Goal: Task Accomplishment & Management: Use online tool/utility

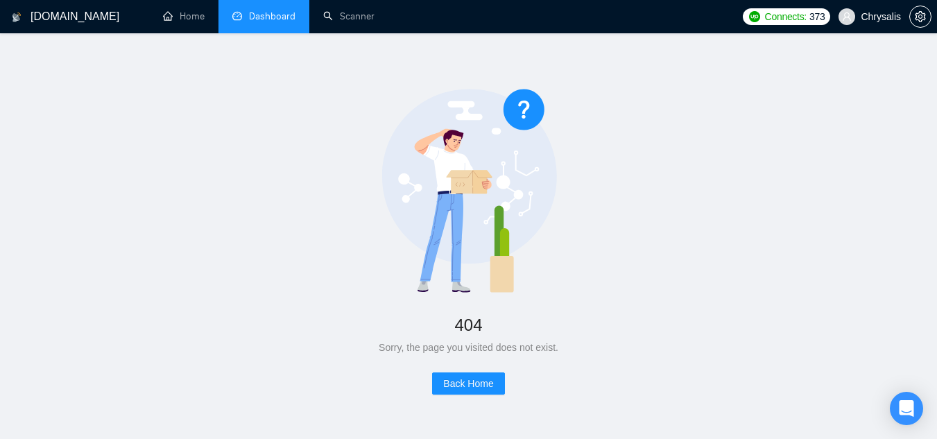
click at [263, 21] on link "Dashboard" at bounding box center [263, 16] width 63 height 12
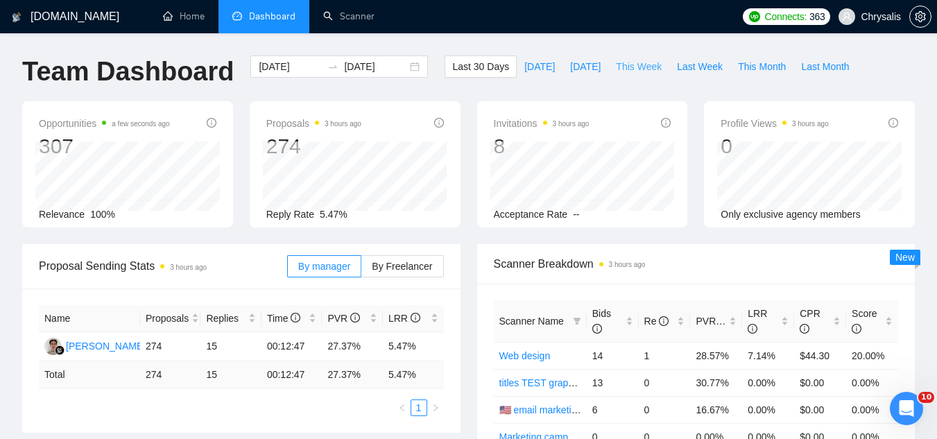
click at [616, 60] on span "This Week" at bounding box center [639, 66] width 46 height 15
type input "[DATE]"
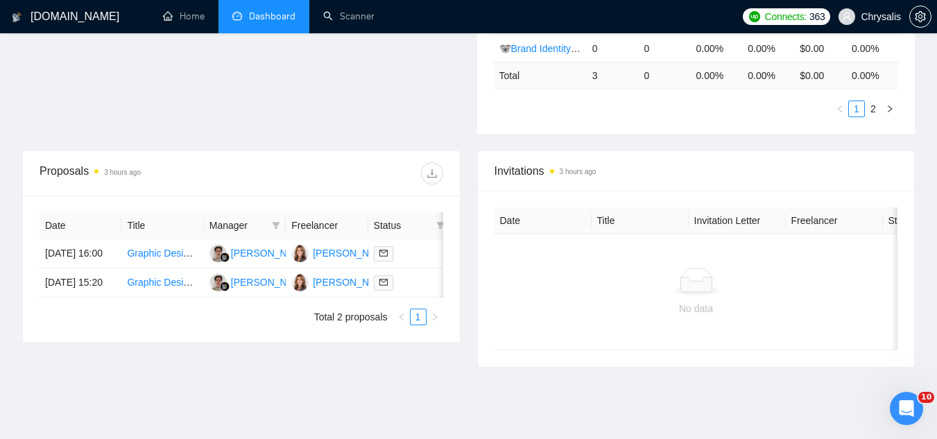
scroll to position [416, 0]
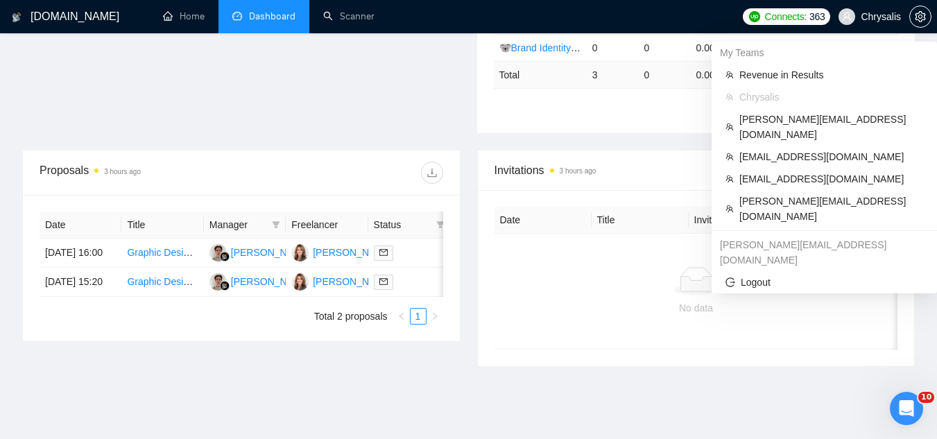
click at [884, 17] on span "Chrysalis" at bounding box center [880, 17] width 40 height 0
click at [796, 171] on span "[EMAIL_ADDRESS][DOMAIN_NAME]" at bounding box center [831, 178] width 184 height 15
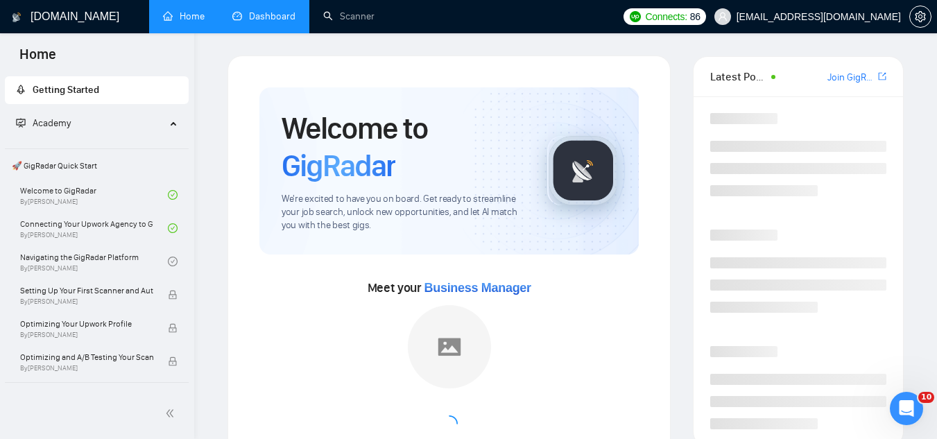
click at [267, 17] on link "Dashboard" at bounding box center [263, 16] width 63 height 12
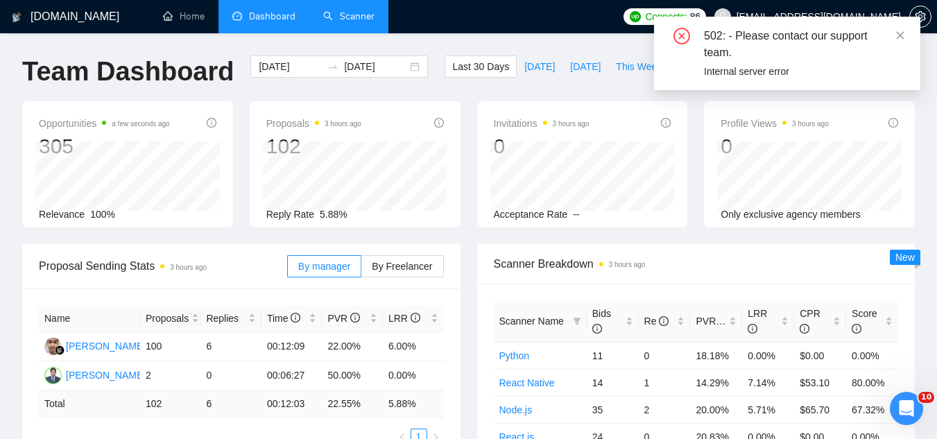
click at [344, 18] on link "Scanner" at bounding box center [348, 16] width 51 height 12
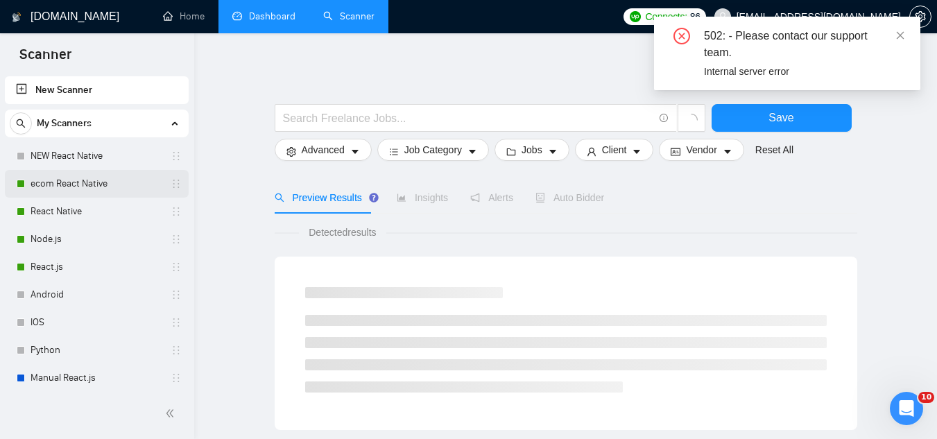
click at [127, 176] on link "ecom React Native" at bounding box center [97, 184] width 132 height 28
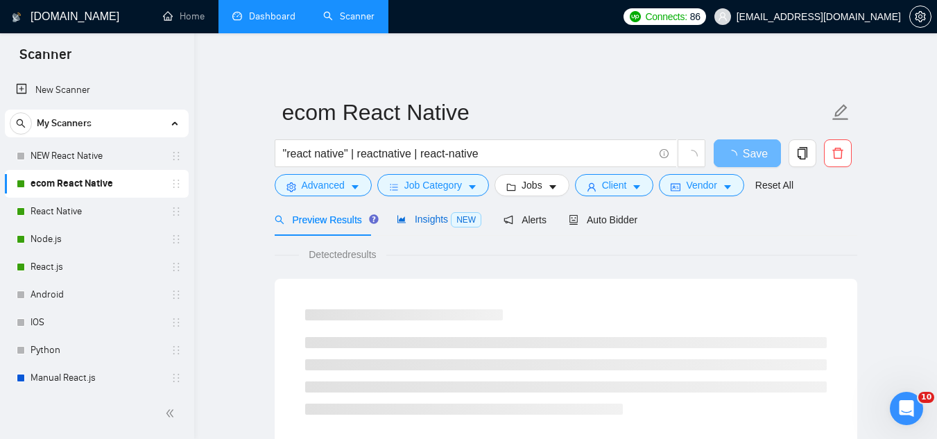
click at [419, 219] on span "Insights NEW" at bounding box center [439, 219] width 85 height 11
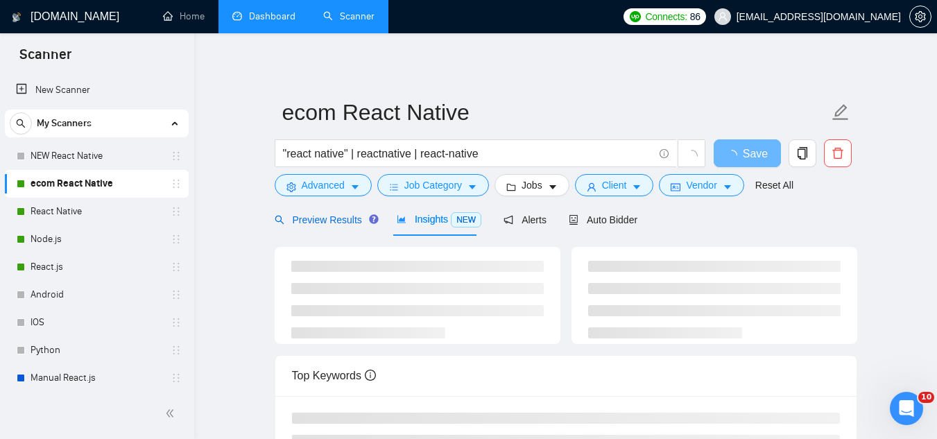
click at [333, 222] on span "Preview Results" at bounding box center [325, 219] width 100 height 11
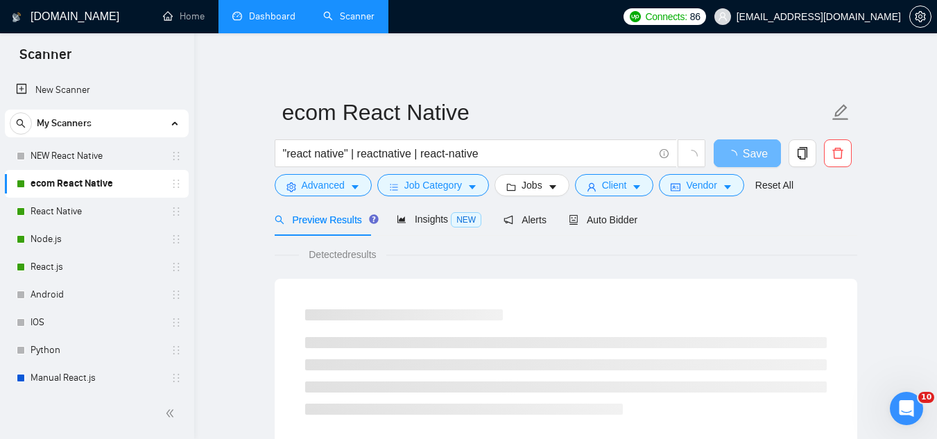
click at [271, 21] on link "Dashboard" at bounding box center [263, 16] width 63 height 12
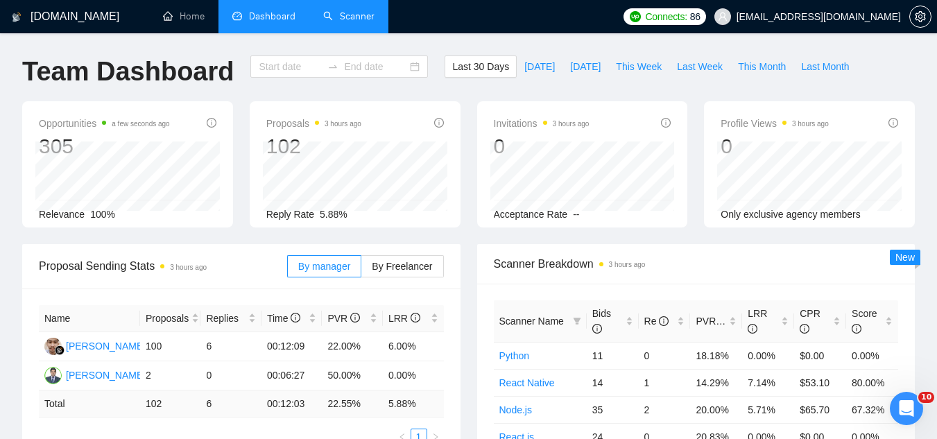
type input "[DATE]"
click at [367, 15] on link "Scanner" at bounding box center [348, 16] width 51 height 12
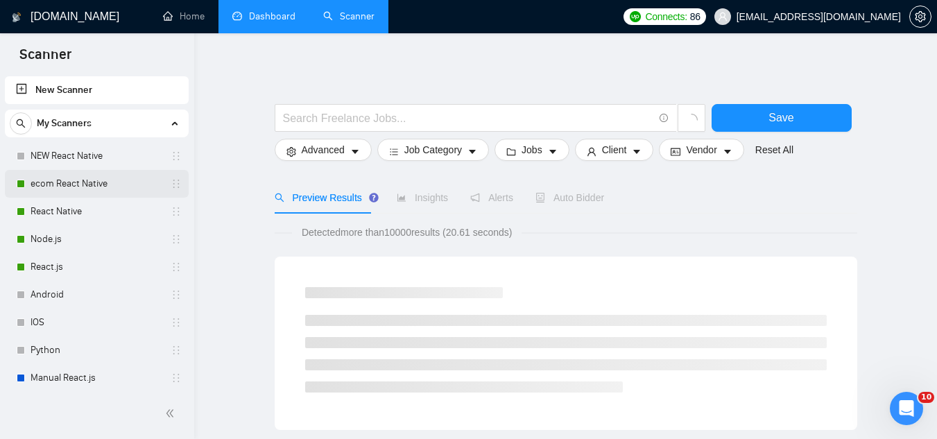
click at [86, 184] on link "ecom React Native" at bounding box center [97, 184] width 132 height 28
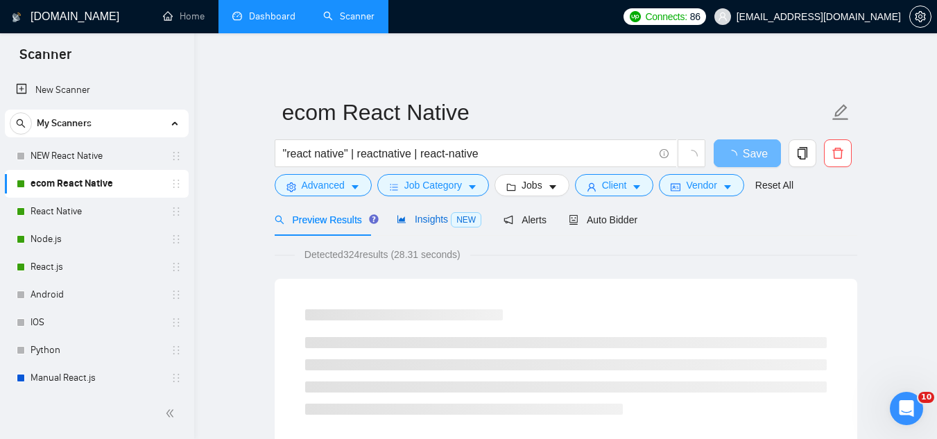
click at [413, 224] on span "Insights NEW" at bounding box center [439, 219] width 85 height 11
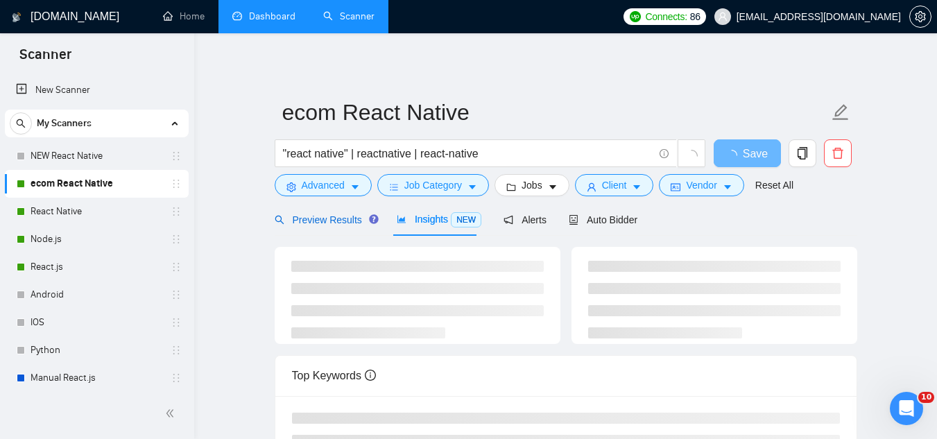
click at [340, 220] on span "Preview Results" at bounding box center [325, 219] width 100 height 11
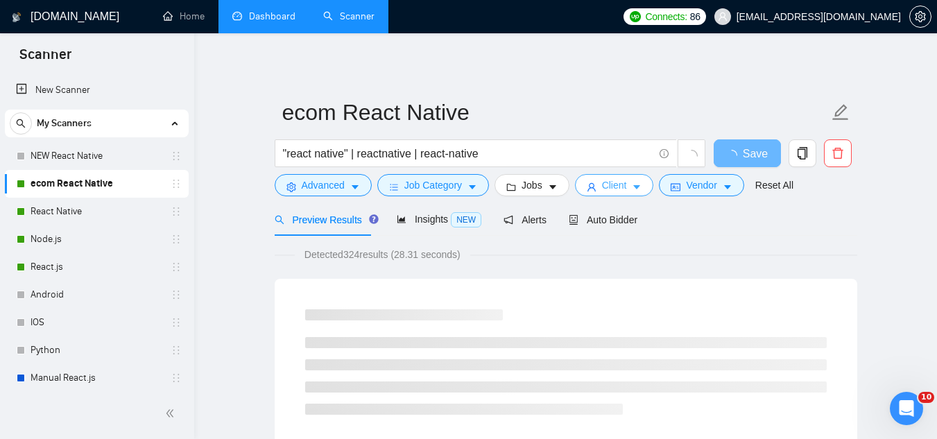
click at [596, 185] on button "Client" at bounding box center [614, 185] width 79 height 22
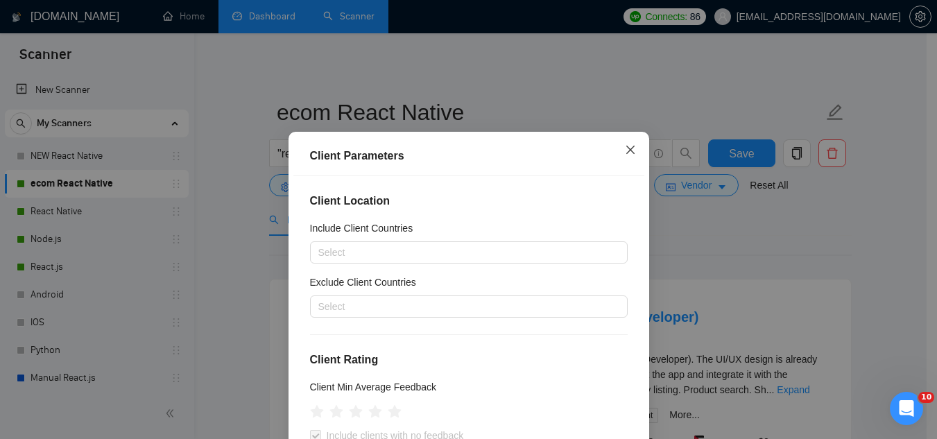
click at [627, 146] on icon "close" at bounding box center [630, 149] width 11 height 11
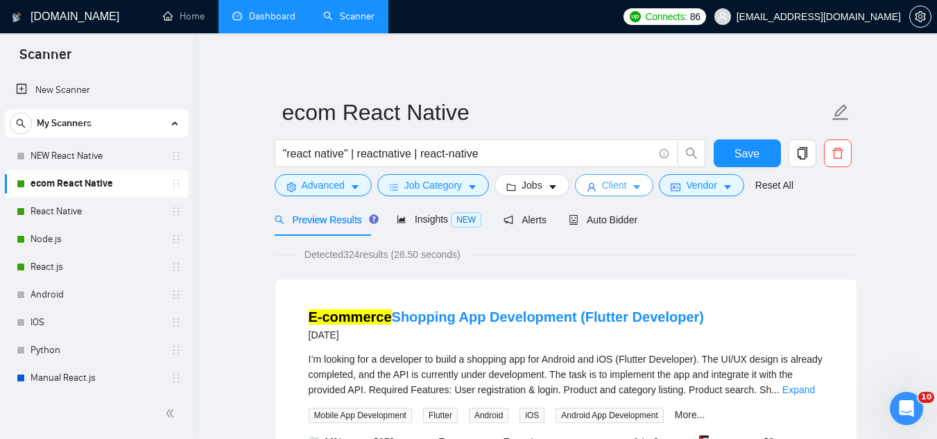
click at [602, 187] on span "Client" at bounding box center [614, 184] width 25 height 15
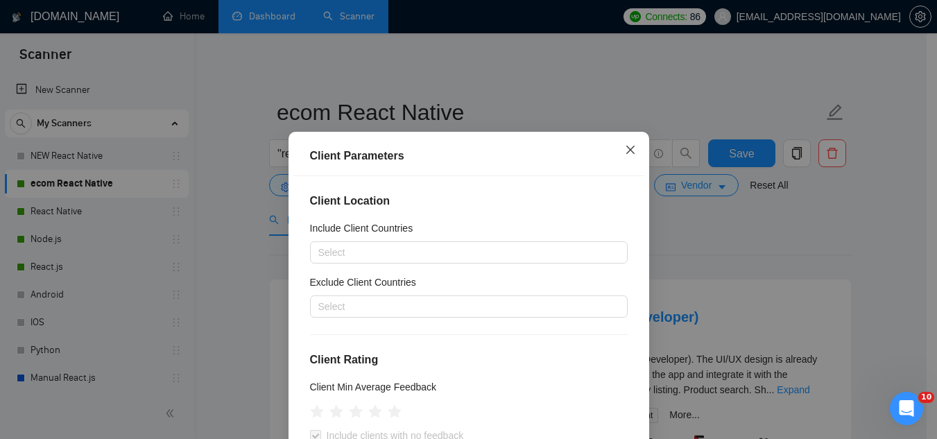
click at [627, 152] on icon "close" at bounding box center [630, 149] width 11 height 11
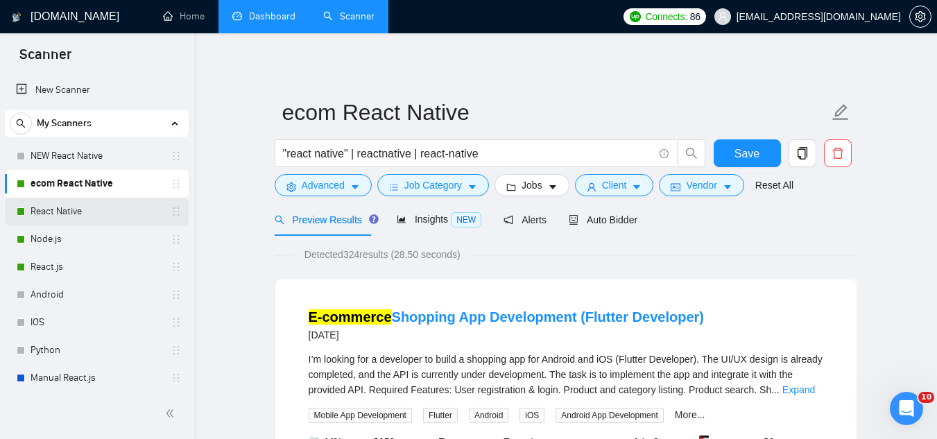
click at [86, 215] on link "React Native" at bounding box center [97, 212] width 132 height 28
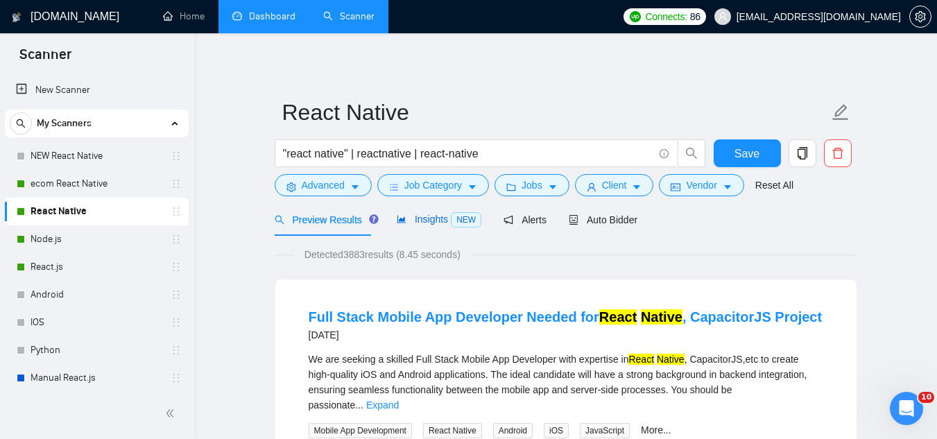
click at [423, 224] on span "Insights NEW" at bounding box center [439, 219] width 85 height 11
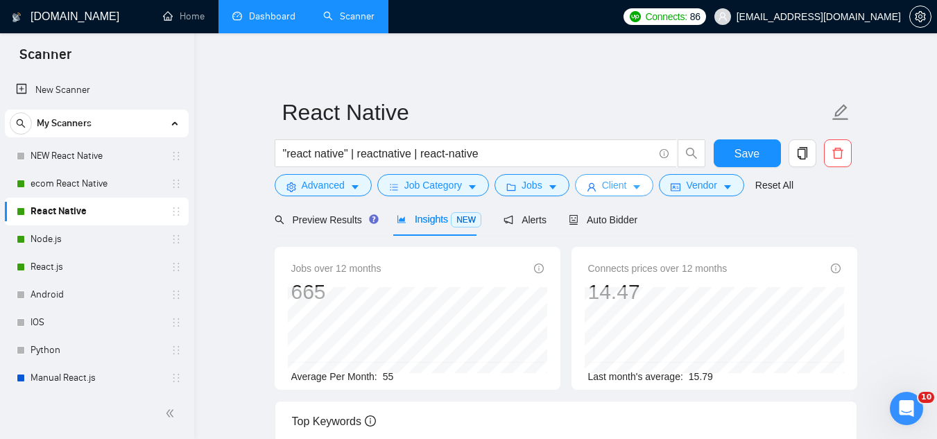
click at [620, 190] on span "Client" at bounding box center [614, 184] width 25 height 15
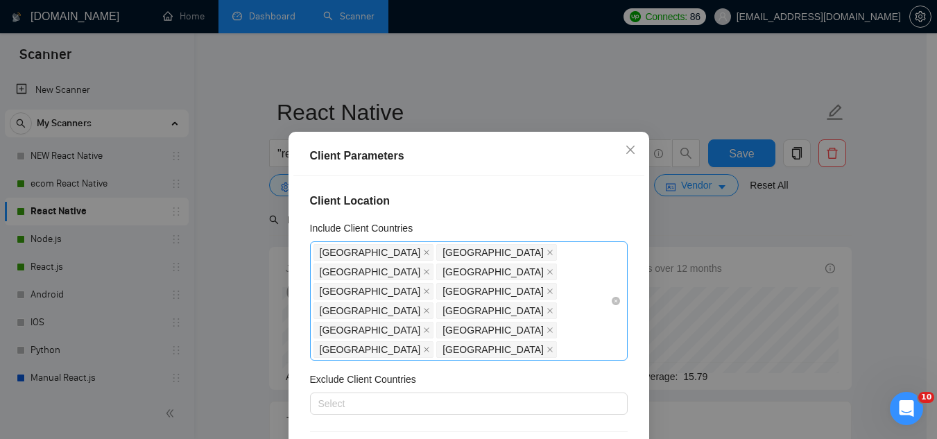
scroll to position [69, 0]
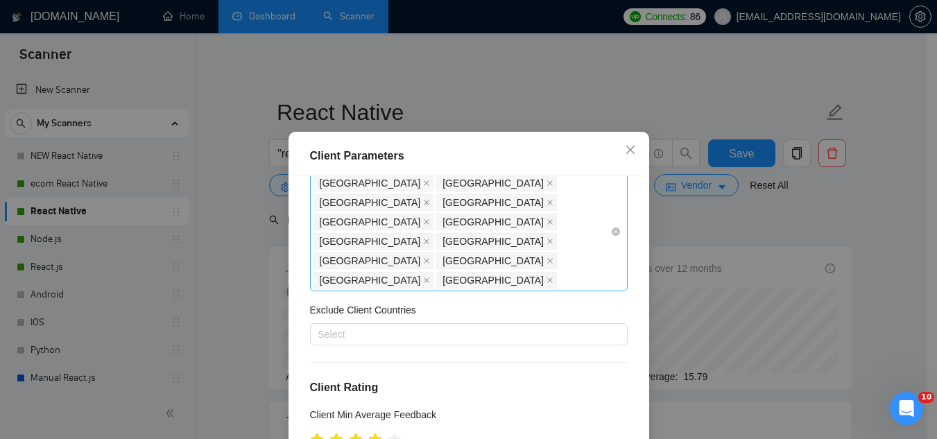
click at [562, 272] on input "Include Client Countries" at bounding box center [561, 280] width 3 height 17
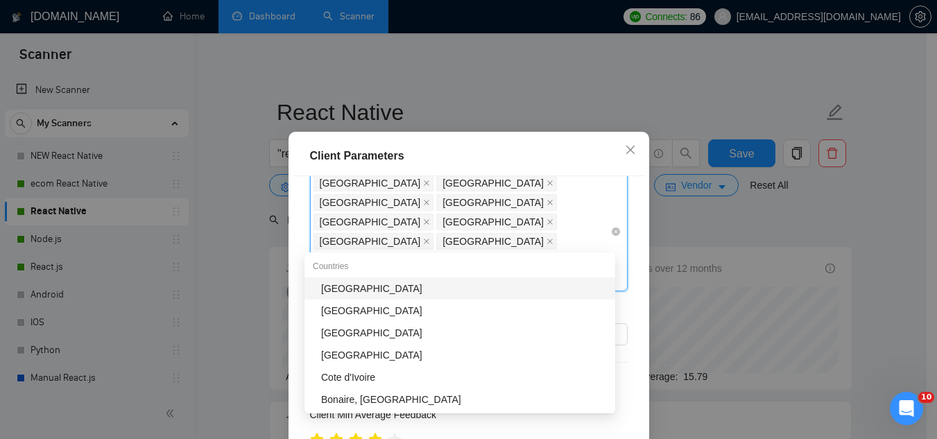
type input "ire"
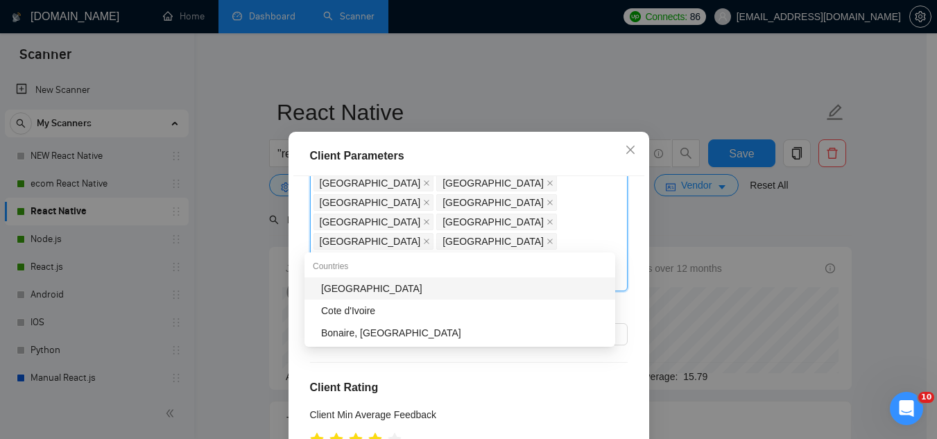
click at [359, 286] on div "[GEOGRAPHIC_DATA]" at bounding box center [464, 288] width 286 height 15
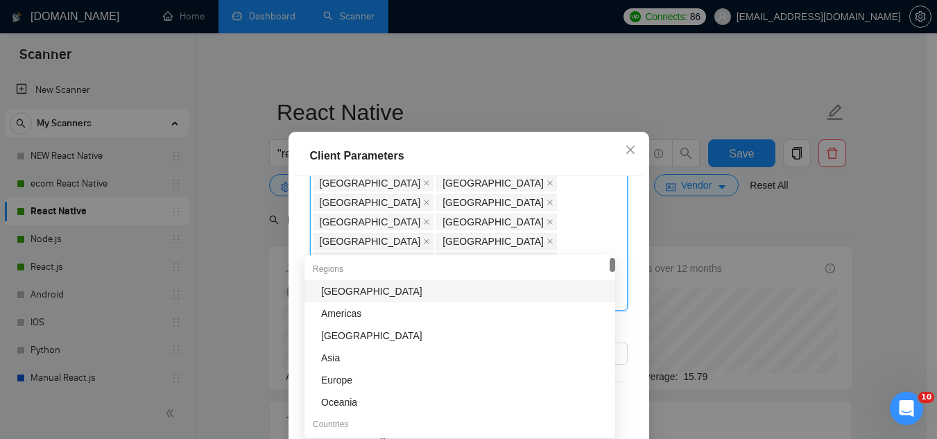
click at [688, 219] on div "Client Parameters Client Location Include Client Countries [GEOGRAPHIC_DATA] [G…" at bounding box center [468, 219] width 937 height 439
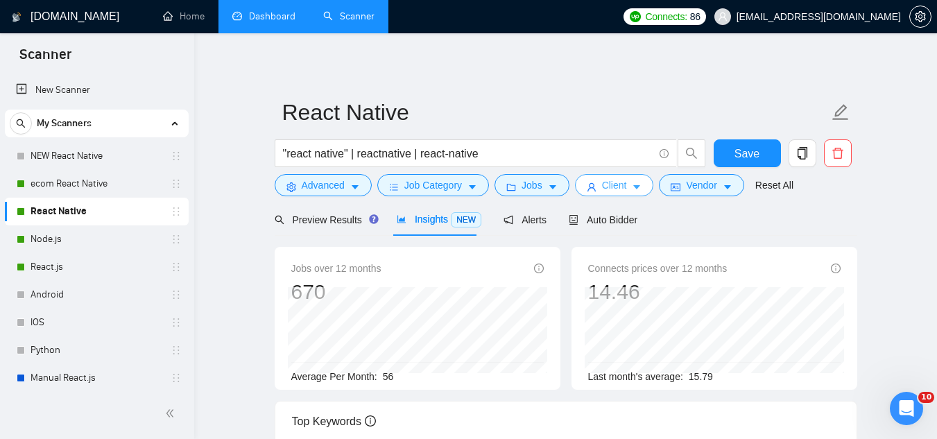
click at [608, 191] on span "Client" at bounding box center [614, 184] width 25 height 15
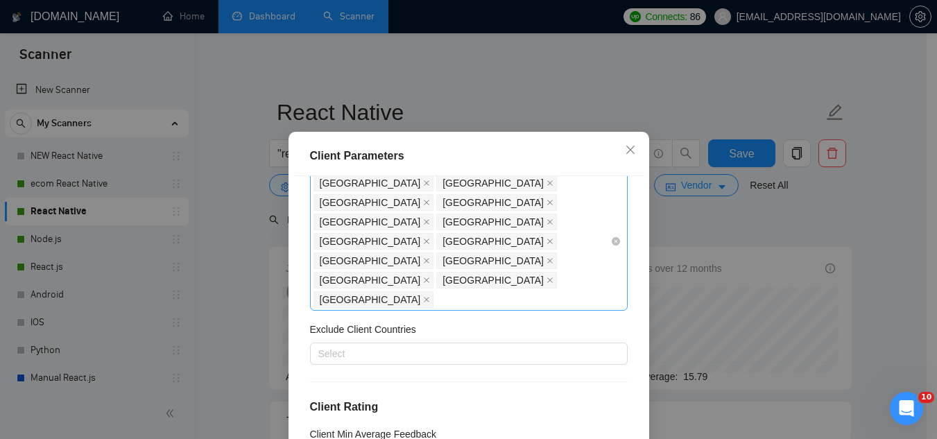
click at [519, 239] on div "[GEOGRAPHIC_DATA] [GEOGRAPHIC_DATA] [GEOGRAPHIC_DATA] [GEOGRAPHIC_DATA] [GEOGRA…" at bounding box center [461, 241] width 297 height 136
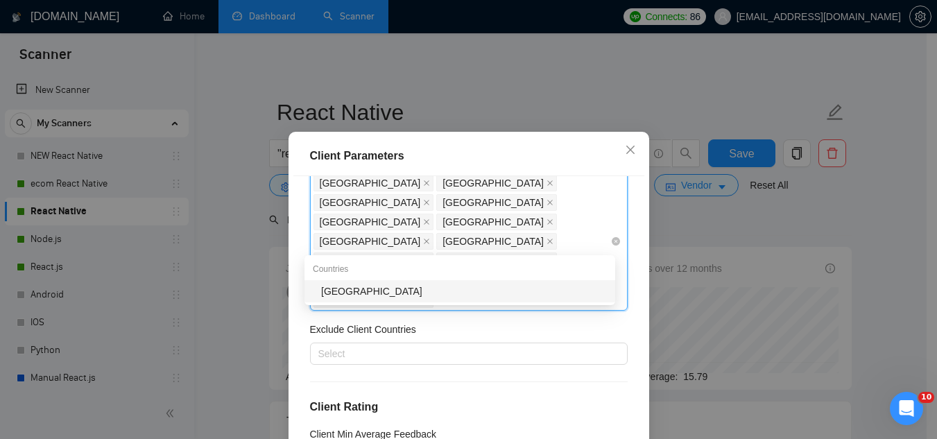
type input "[PERSON_NAME]"
click at [452, 290] on div "[GEOGRAPHIC_DATA]" at bounding box center [464, 291] width 286 height 15
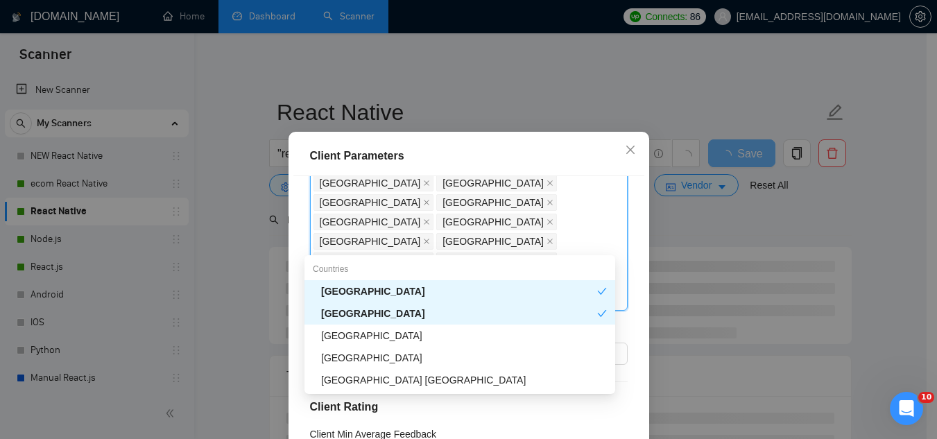
type input "united"
click at [451, 335] on div "[GEOGRAPHIC_DATA]" at bounding box center [464, 335] width 286 height 15
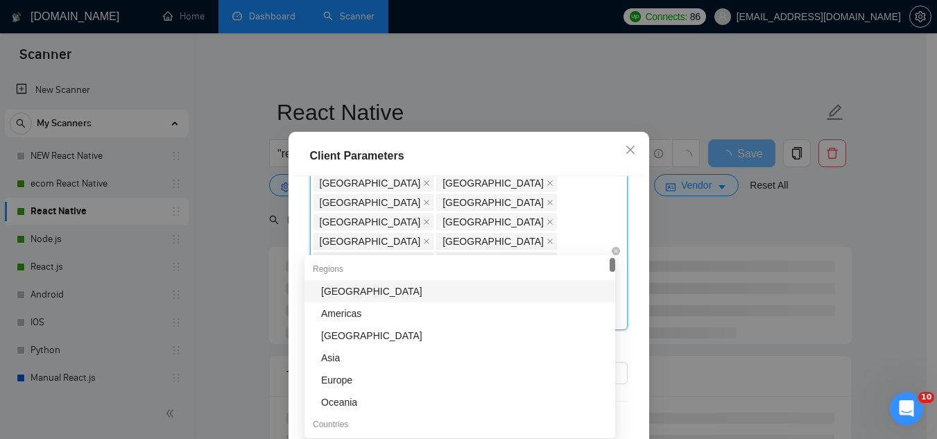
click at [562, 245] on div "[GEOGRAPHIC_DATA] [GEOGRAPHIC_DATA] [GEOGRAPHIC_DATA] [GEOGRAPHIC_DATA] [GEOGRA…" at bounding box center [461, 250] width 297 height 155
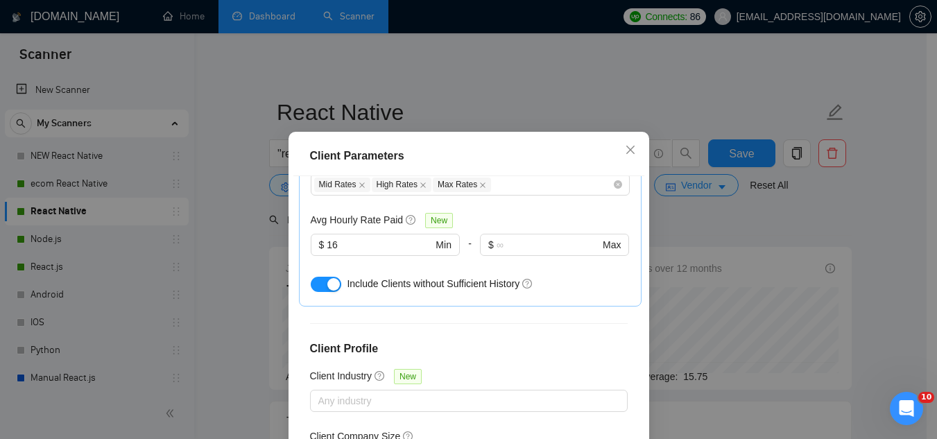
scroll to position [614, 0]
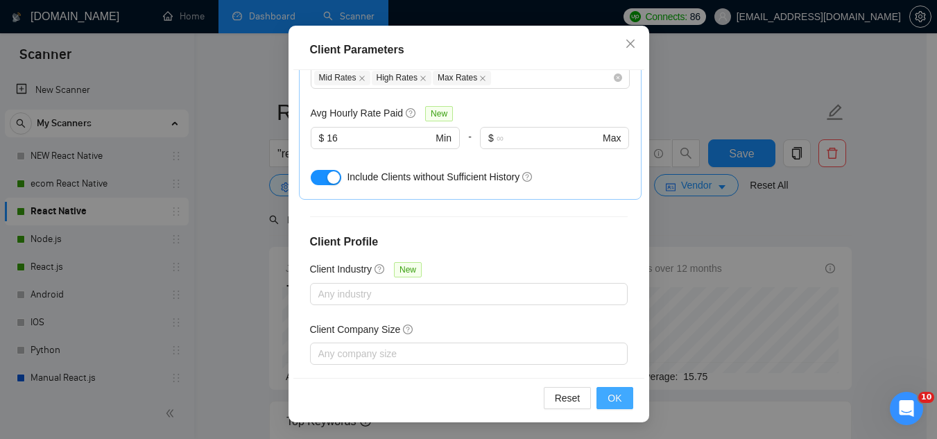
click at [609, 403] on span "OK" at bounding box center [614, 397] width 14 height 15
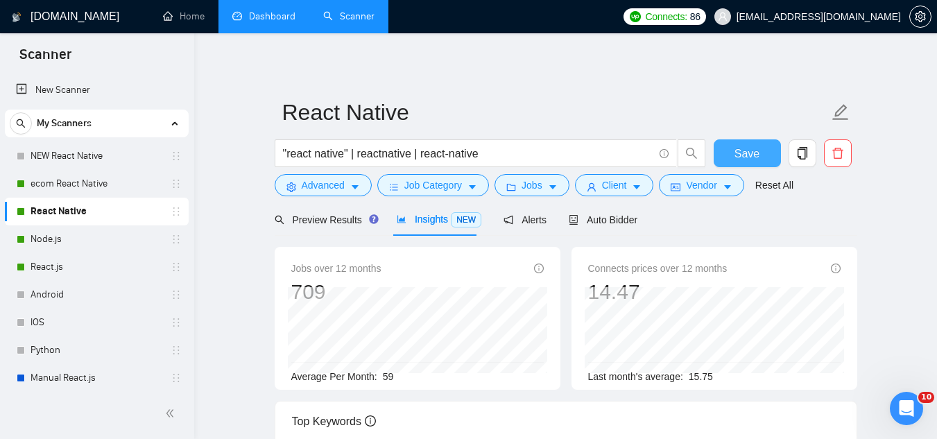
click at [745, 155] on span "Save" at bounding box center [746, 153] width 25 height 17
click at [528, 187] on span "Jobs" at bounding box center [531, 184] width 21 height 15
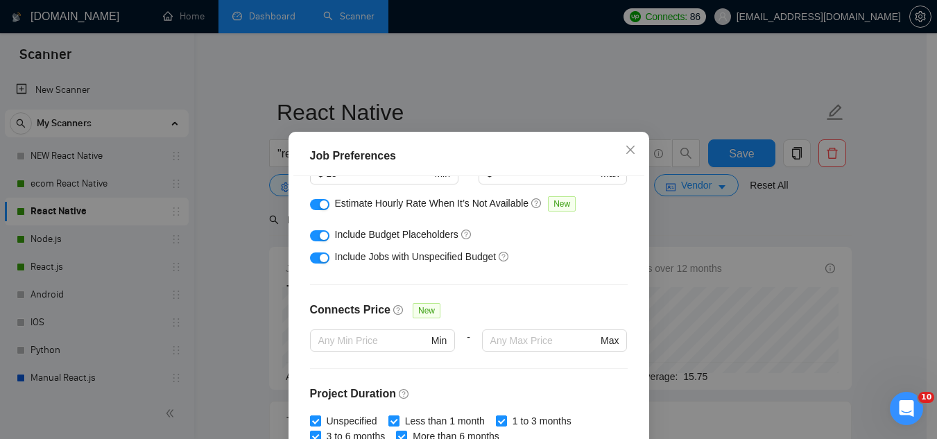
scroll to position [139, 0]
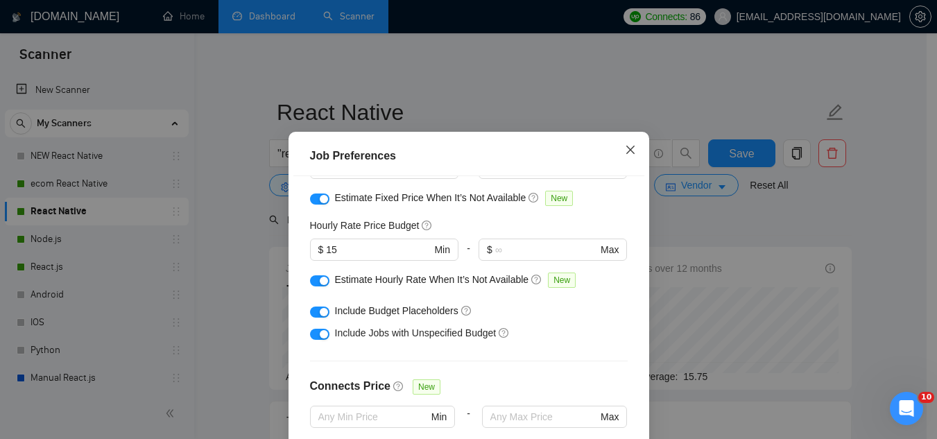
click at [623, 158] on span "Close" at bounding box center [630, 150] width 37 height 37
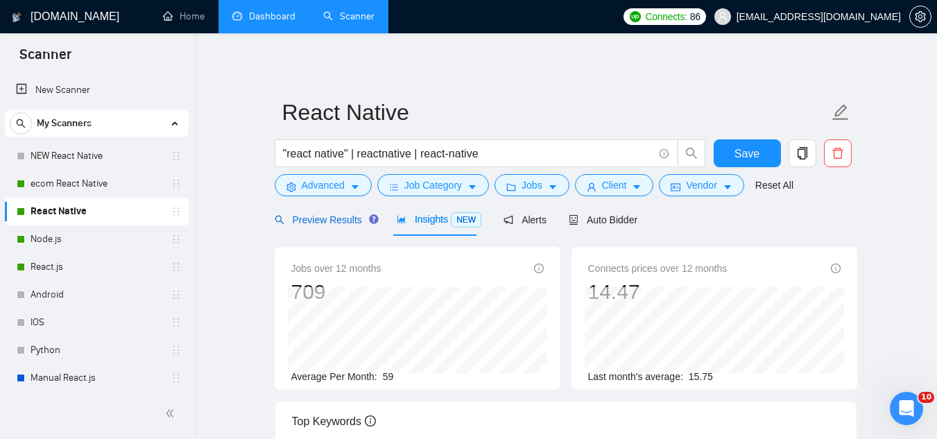
click at [316, 220] on span "Preview Results" at bounding box center [325, 219] width 100 height 11
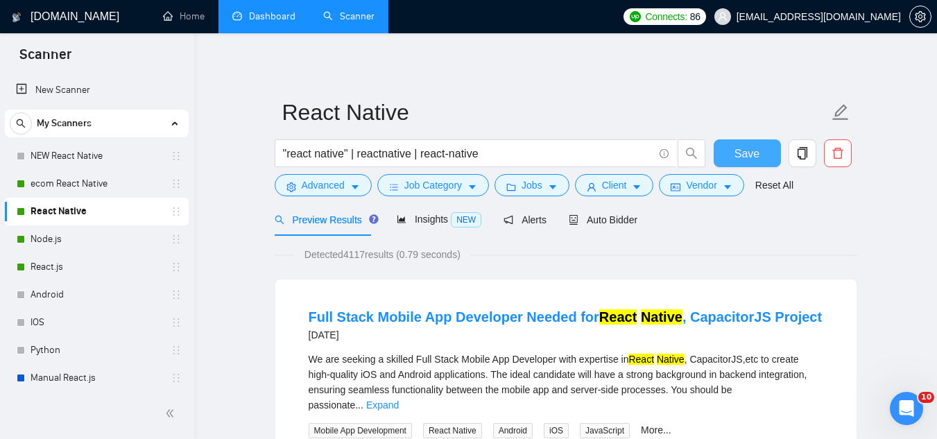
click at [743, 162] on button "Save" at bounding box center [746, 153] width 67 height 28
click at [83, 240] on link "Node.js" at bounding box center [97, 239] width 132 height 28
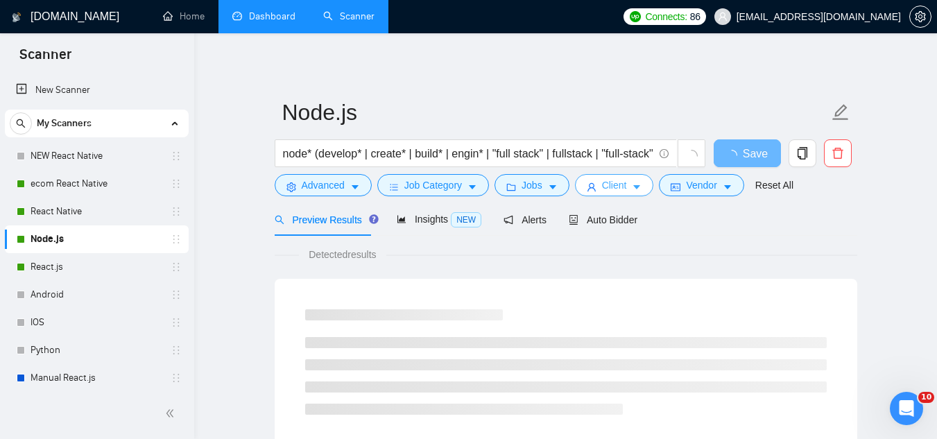
click at [602, 188] on span "Client" at bounding box center [614, 184] width 25 height 15
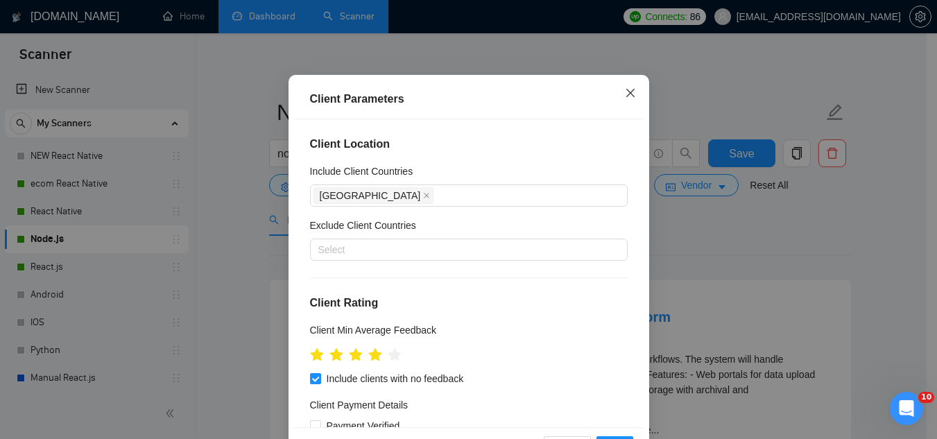
click at [628, 98] on icon "close" at bounding box center [630, 92] width 11 height 11
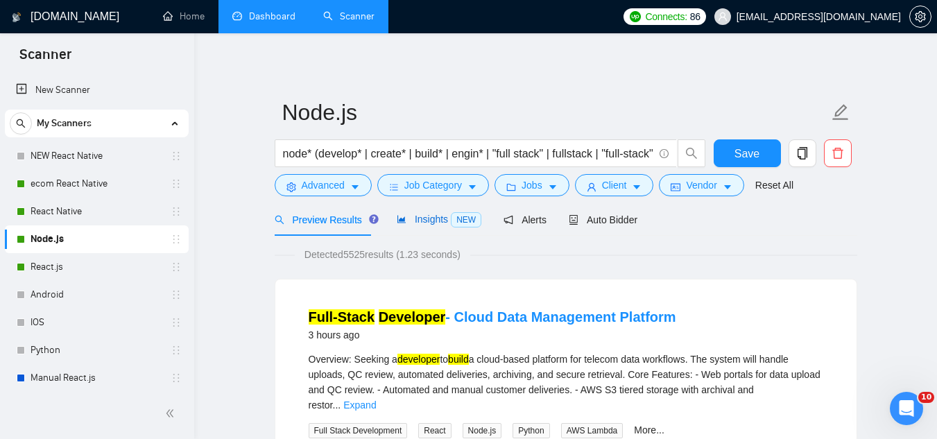
click at [435, 220] on span "Insights NEW" at bounding box center [439, 219] width 85 height 11
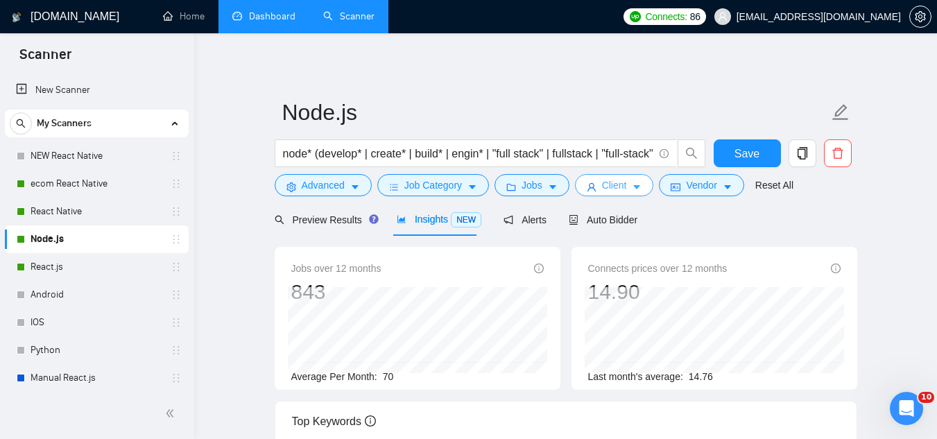
click at [608, 190] on span "Client" at bounding box center [614, 184] width 25 height 15
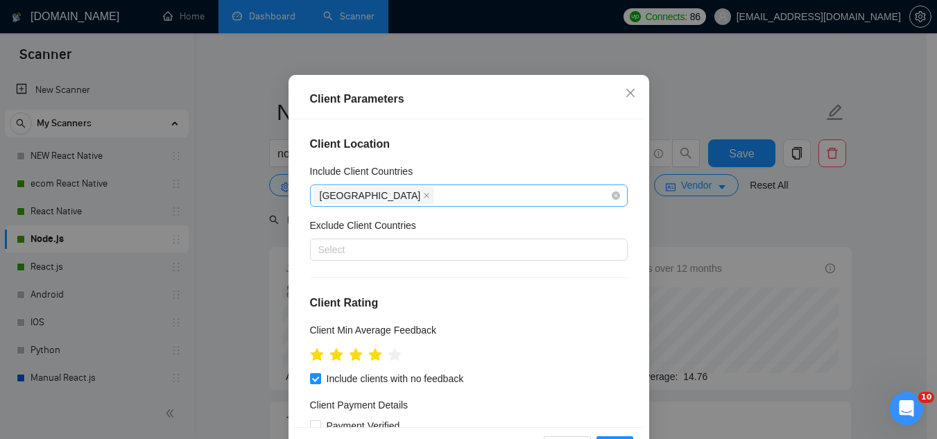
click at [538, 205] on div "[GEOGRAPHIC_DATA]" at bounding box center [461, 195] width 297 height 19
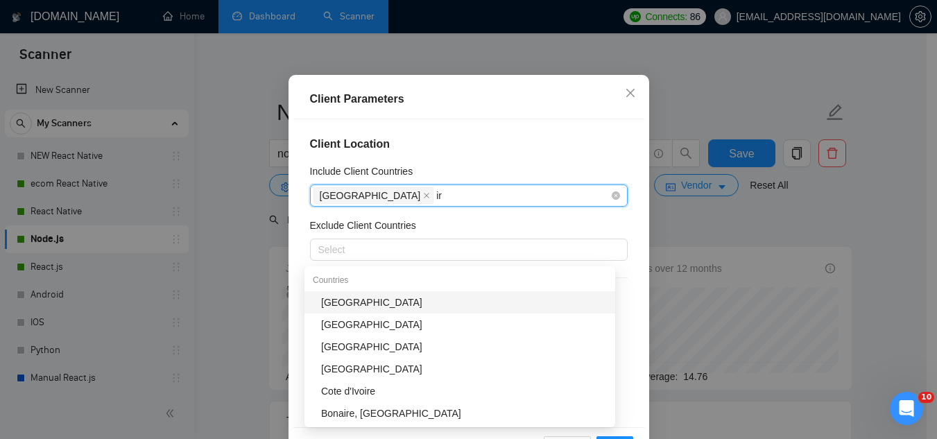
type input "ire"
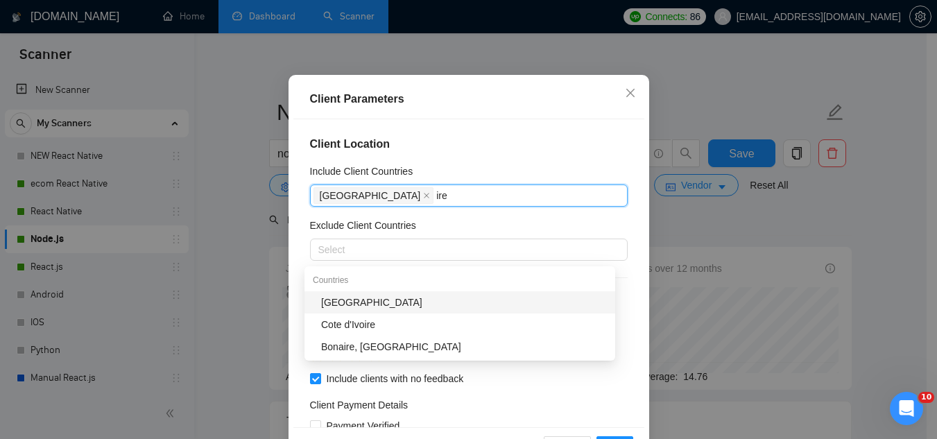
click at [445, 300] on div "[GEOGRAPHIC_DATA]" at bounding box center [464, 302] width 286 height 15
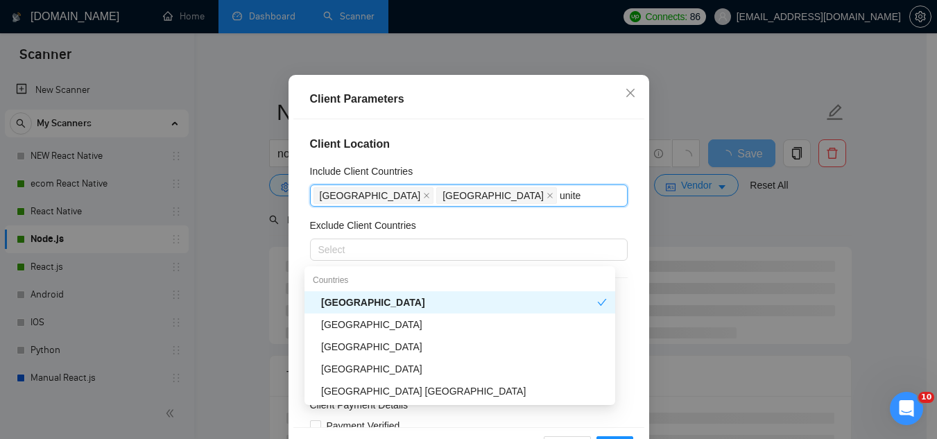
type input "united"
click at [456, 343] on div "[GEOGRAPHIC_DATA]" at bounding box center [464, 346] width 286 height 15
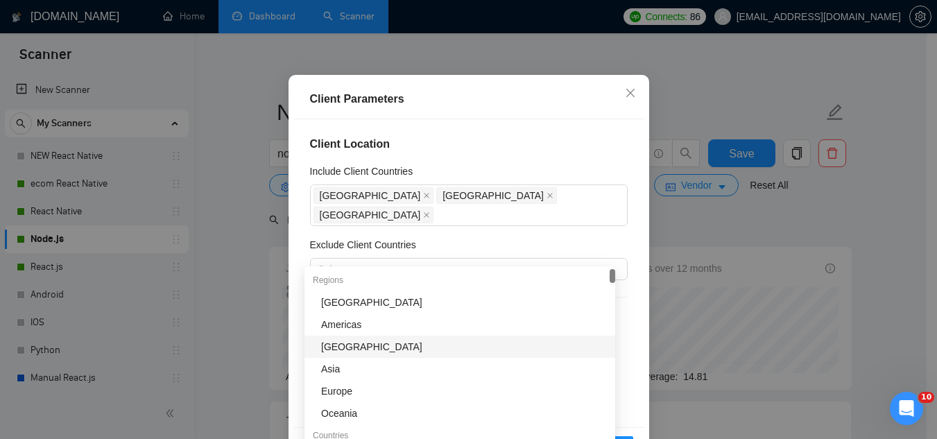
click at [478, 215] on div "Client Location Include Client Countries [GEOGRAPHIC_DATA] [GEOGRAPHIC_DATA] [G…" at bounding box center [468, 272] width 351 height 307
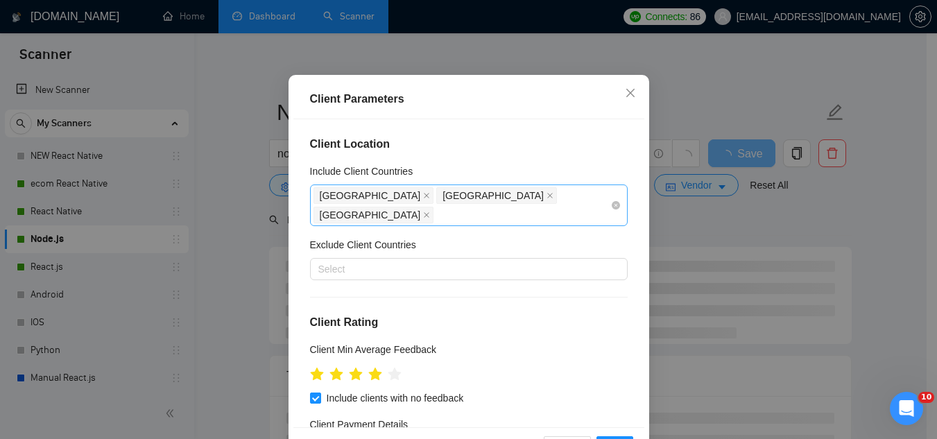
click at [562, 225] on div "[GEOGRAPHIC_DATA] [GEOGRAPHIC_DATA] [GEOGRAPHIC_DATA]" at bounding box center [461, 205] width 297 height 39
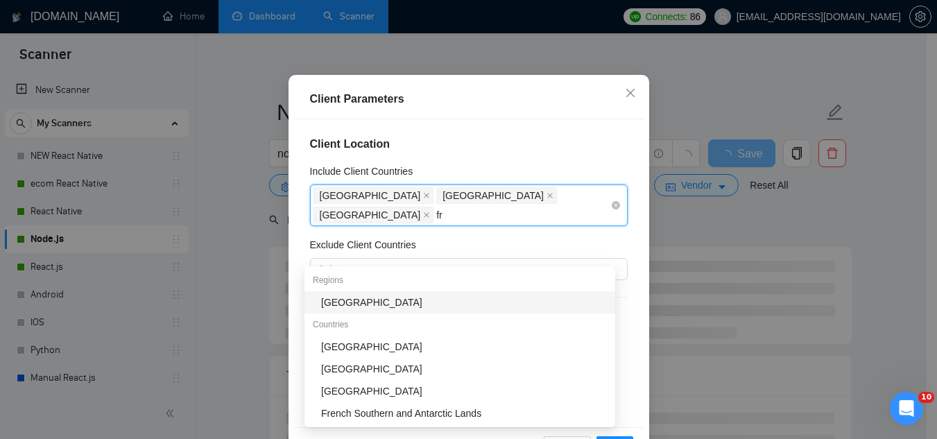
type input "fra"
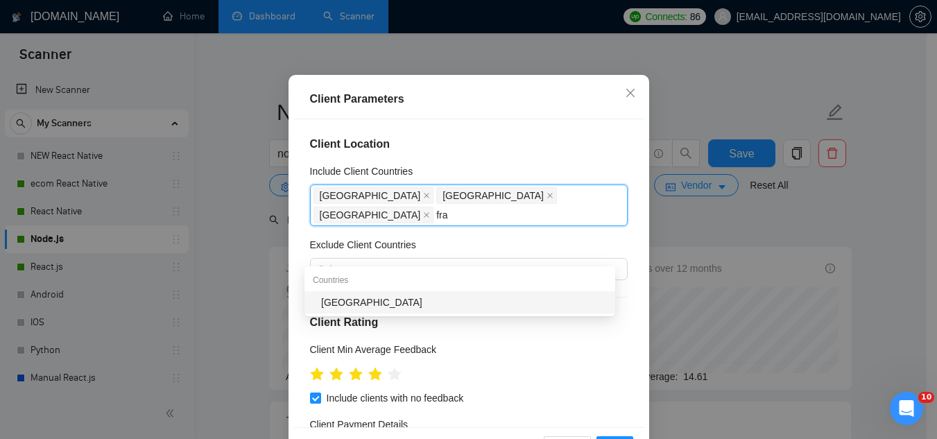
click at [529, 311] on div "[GEOGRAPHIC_DATA]" at bounding box center [459, 302] width 311 height 22
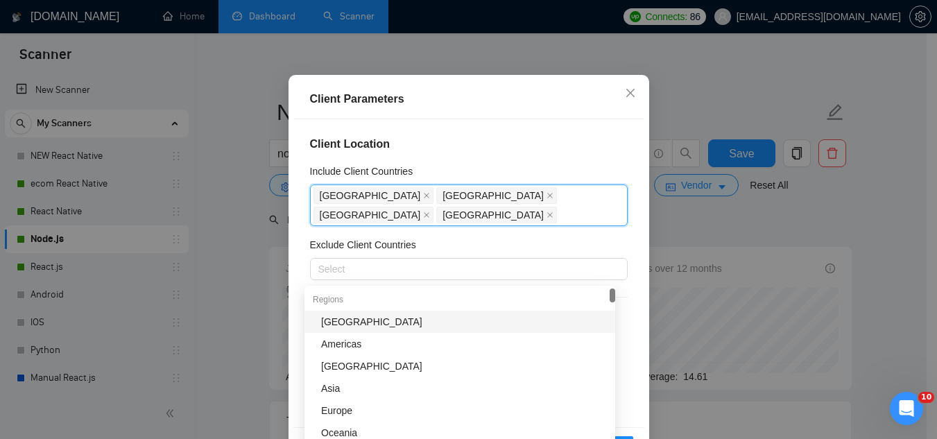
click at [515, 153] on h4 "Client Location" at bounding box center [469, 144] width 318 height 17
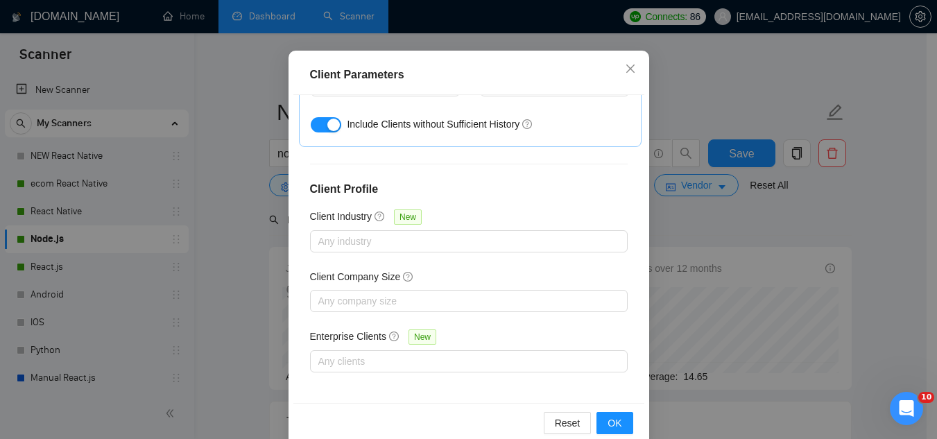
scroll to position [106, 0]
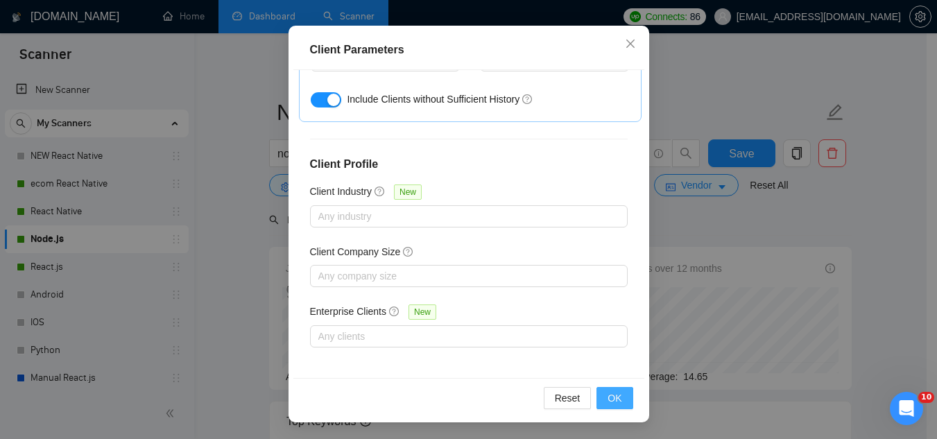
click at [612, 399] on span "OK" at bounding box center [614, 397] width 14 height 15
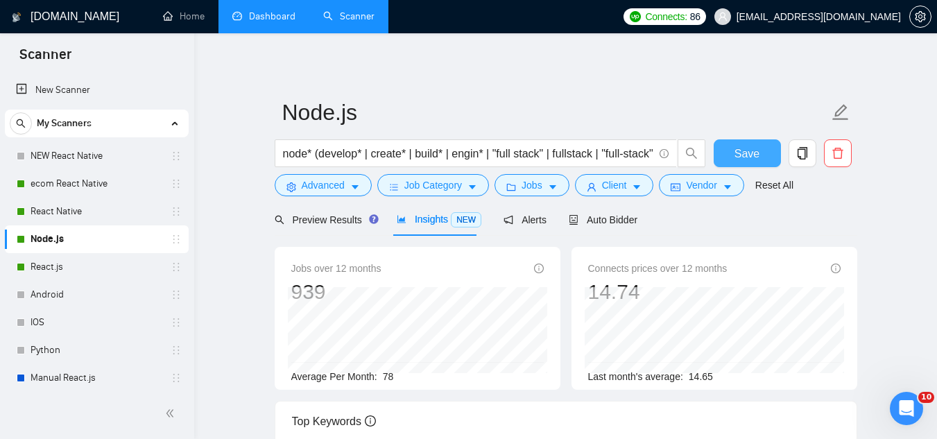
click at [736, 160] on span "Save" at bounding box center [746, 153] width 25 height 17
click at [318, 229] on div "Preview Results" at bounding box center [325, 219] width 100 height 33
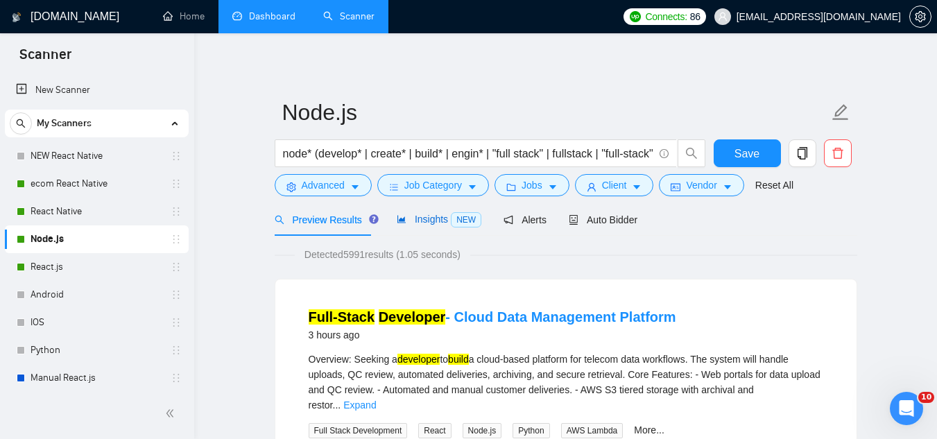
click at [420, 223] on span "Insights NEW" at bounding box center [439, 219] width 85 height 11
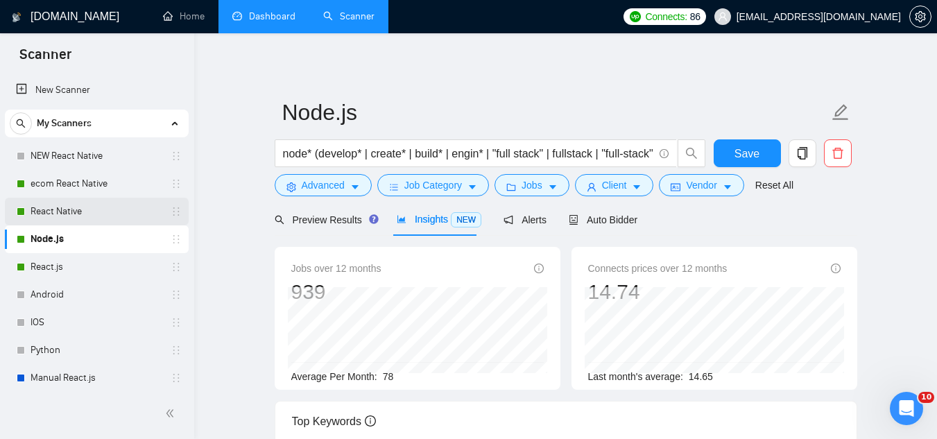
click at [109, 214] on link "React Native" at bounding box center [97, 212] width 132 height 28
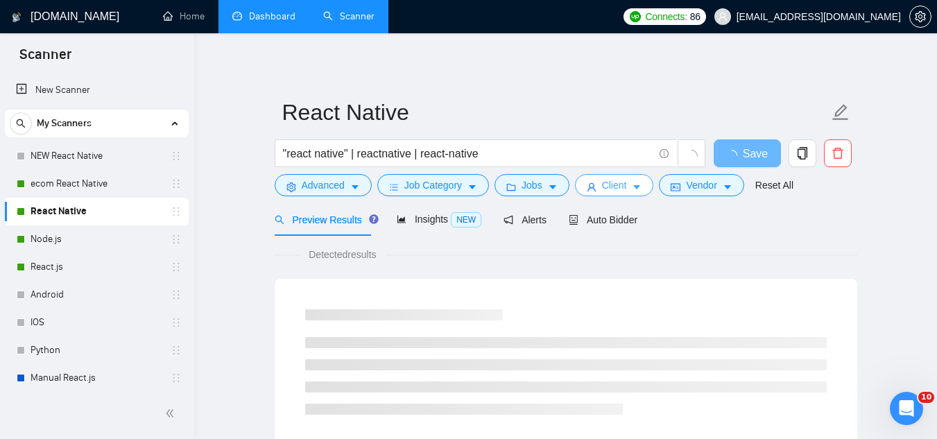
click at [609, 193] on button "Client" at bounding box center [614, 185] width 79 height 22
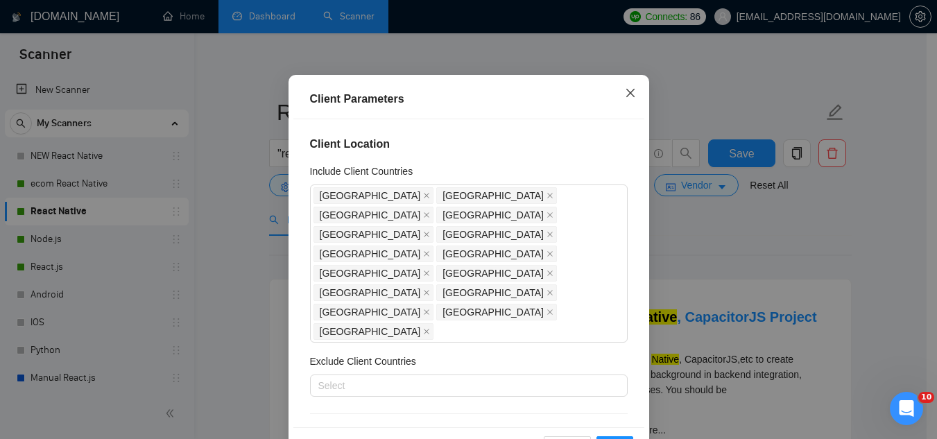
click at [631, 112] on span "Close" at bounding box center [630, 93] width 37 height 37
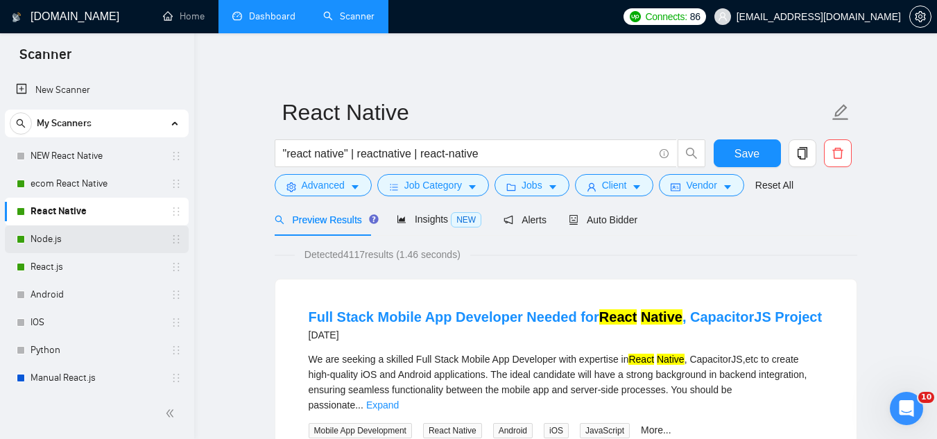
click at [40, 232] on link "Node.js" at bounding box center [97, 239] width 132 height 28
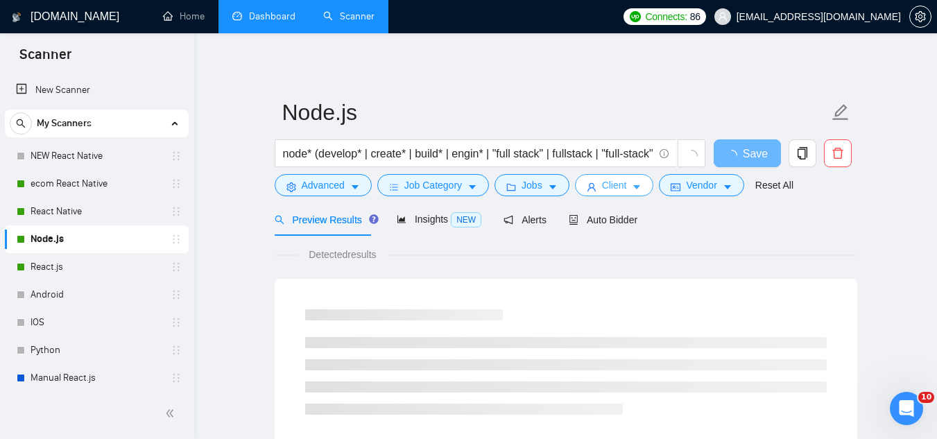
click at [607, 191] on span "Client" at bounding box center [614, 184] width 25 height 15
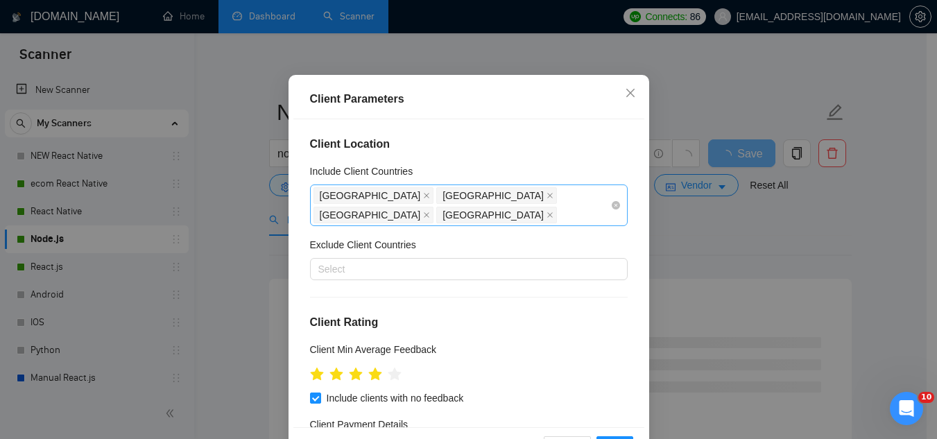
click at [539, 225] on div "[GEOGRAPHIC_DATA] [GEOGRAPHIC_DATA] [GEOGRAPHIC_DATA] [GEOGRAPHIC_DATA]" at bounding box center [461, 205] width 297 height 39
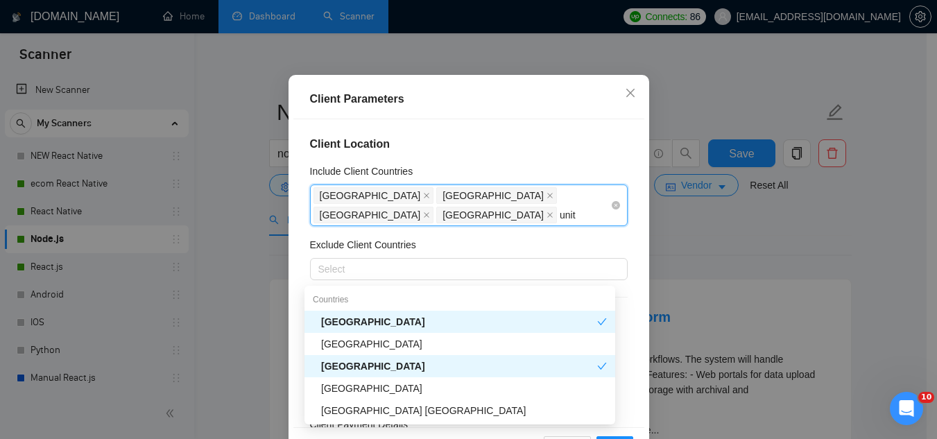
type input "unite"
click at [458, 341] on div "[GEOGRAPHIC_DATA]" at bounding box center [464, 343] width 286 height 15
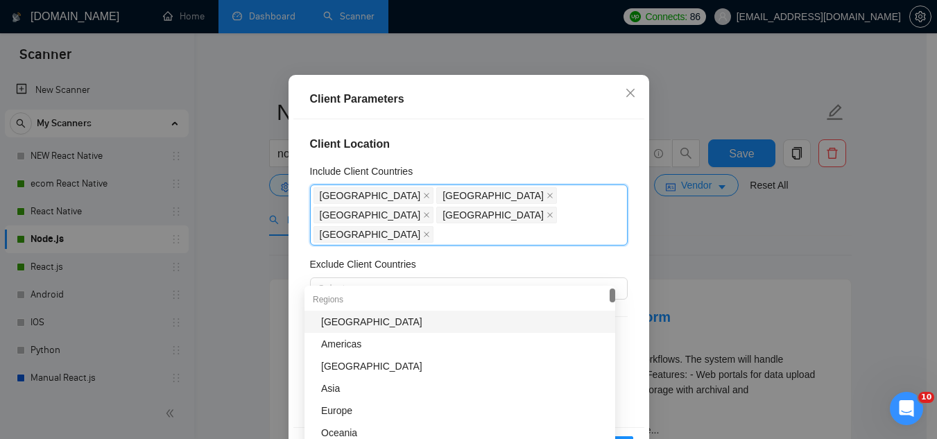
click at [476, 153] on h4 "Client Location" at bounding box center [469, 144] width 318 height 17
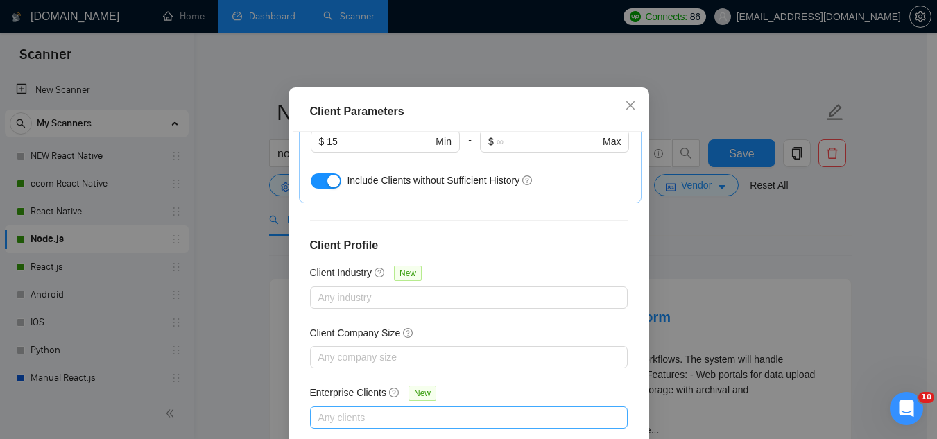
scroll to position [106, 0]
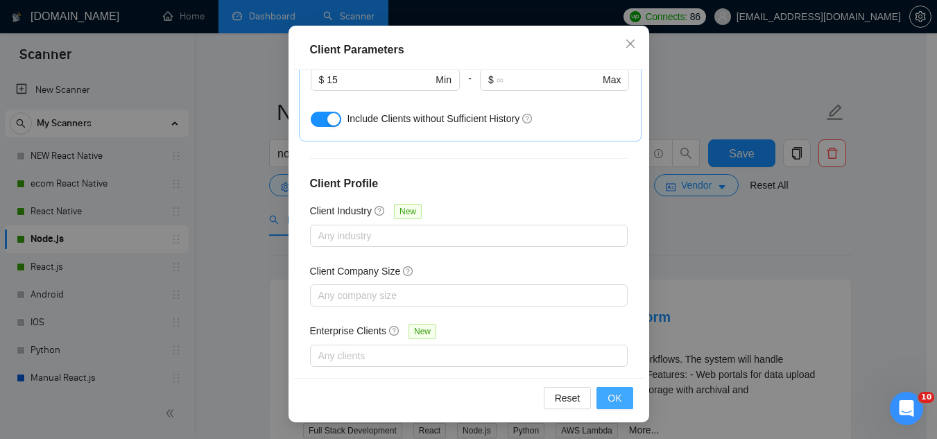
click at [618, 399] on button "OK" at bounding box center [614, 398] width 36 height 22
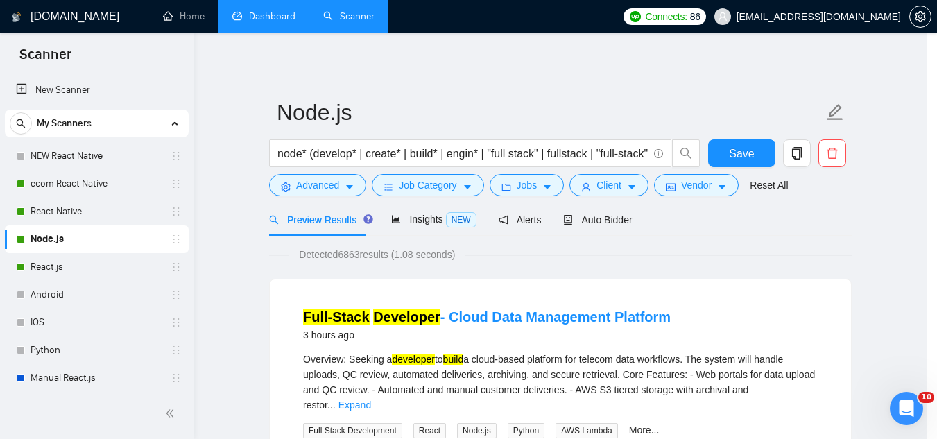
scroll to position [57, 0]
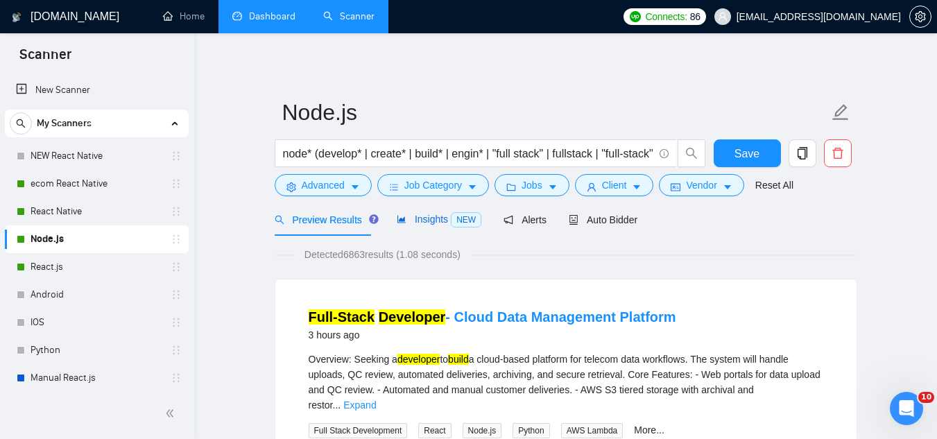
click at [426, 218] on span "Insights NEW" at bounding box center [439, 219] width 85 height 11
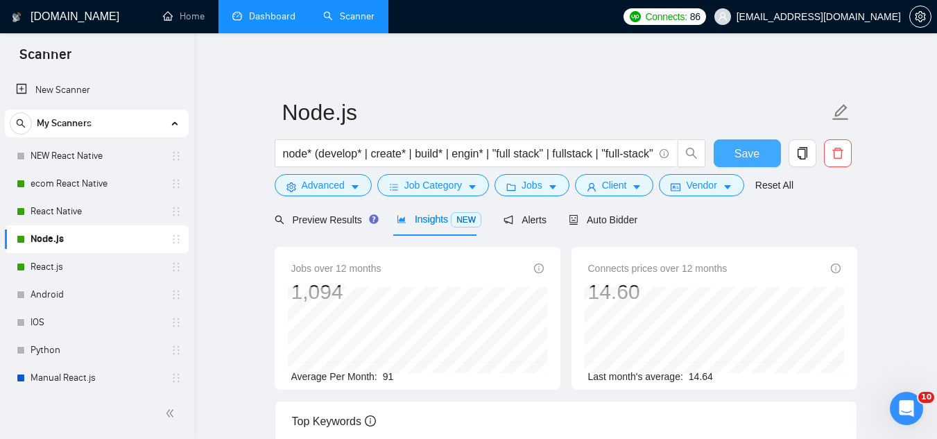
click at [747, 143] on button "Save" at bounding box center [746, 153] width 67 height 28
click at [606, 192] on span "Client" at bounding box center [614, 184] width 25 height 15
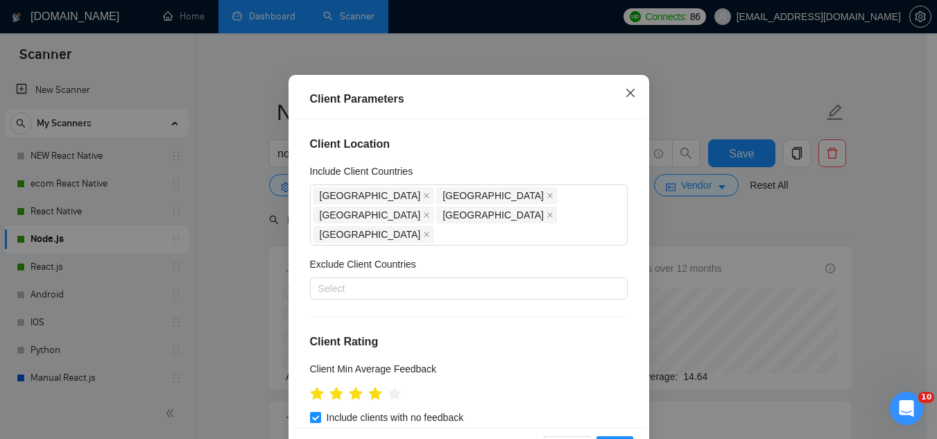
click at [627, 98] on icon "close" at bounding box center [630, 92] width 11 height 11
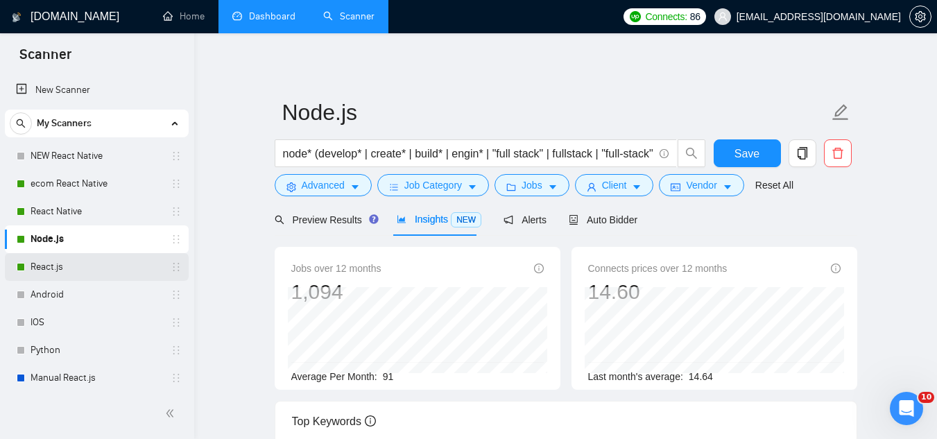
click at [99, 269] on link "React.js" at bounding box center [97, 267] width 132 height 28
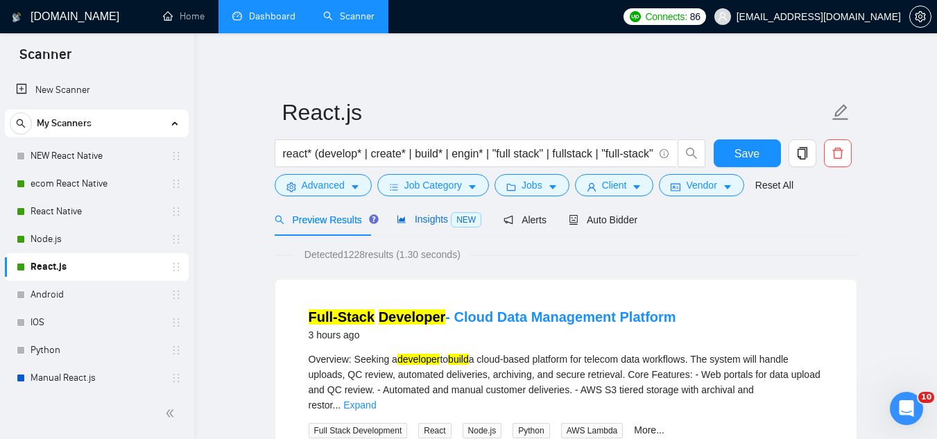
click at [417, 225] on span "Insights NEW" at bounding box center [439, 219] width 85 height 11
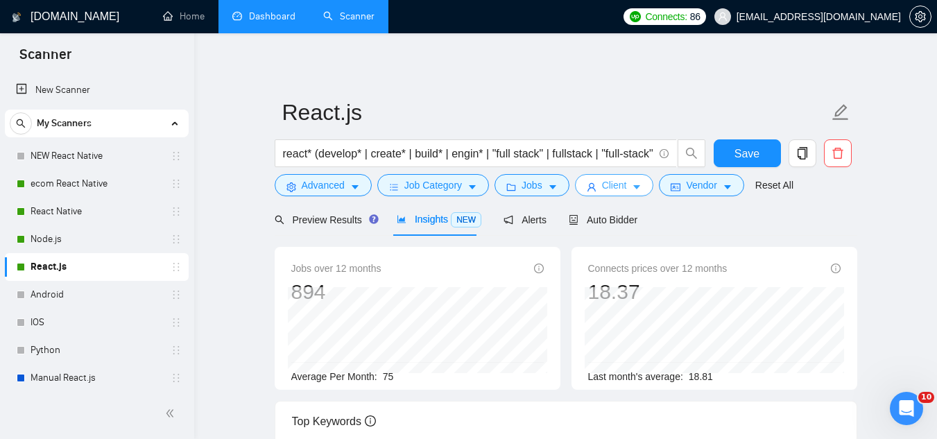
click at [602, 185] on span "Client" at bounding box center [614, 184] width 25 height 15
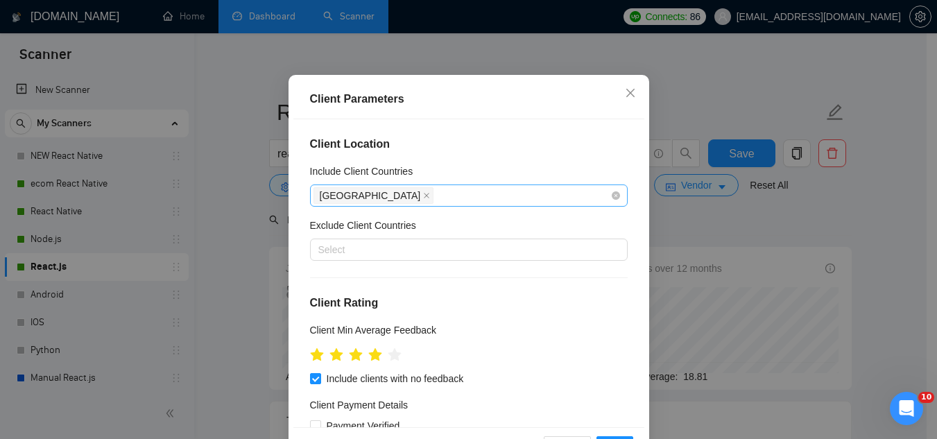
click at [449, 205] on div "[GEOGRAPHIC_DATA]" at bounding box center [461, 195] width 297 height 19
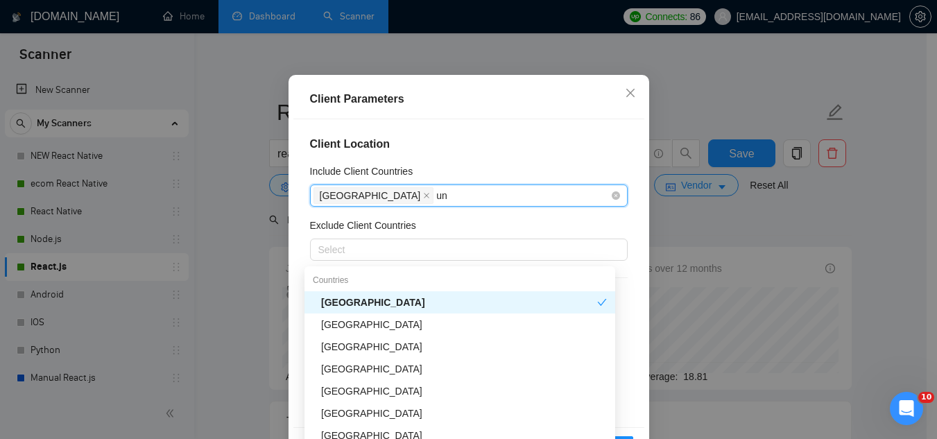
type input "uni"
click at [447, 329] on div "[GEOGRAPHIC_DATA]" at bounding box center [464, 324] width 286 height 15
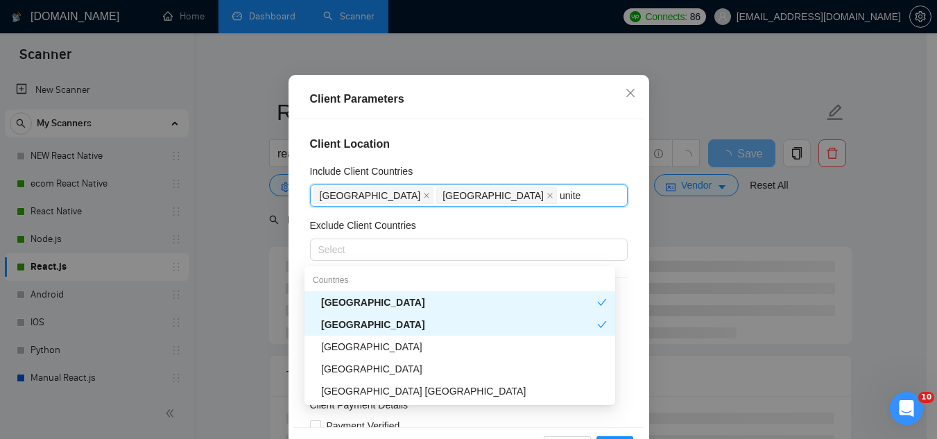
type input "united"
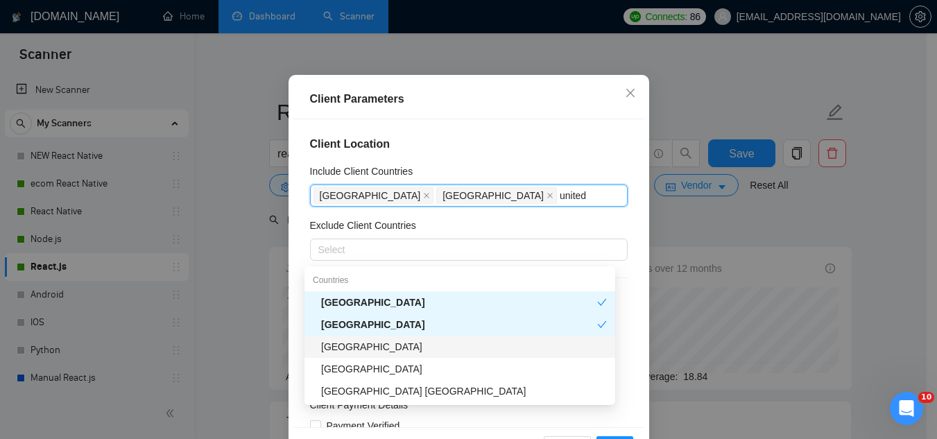
click at [433, 352] on div "[GEOGRAPHIC_DATA]" at bounding box center [464, 346] width 286 height 15
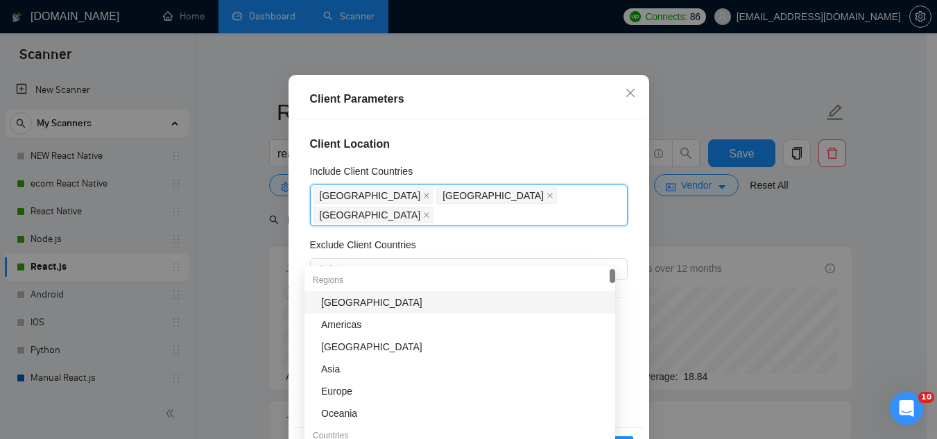
click at [469, 153] on h4 "Client Location" at bounding box center [469, 144] width 318 height 17
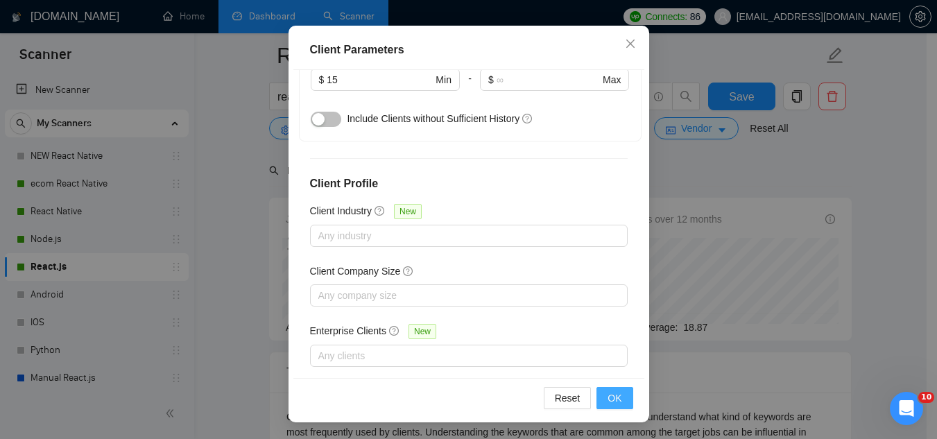
scroll to position [139, 0]
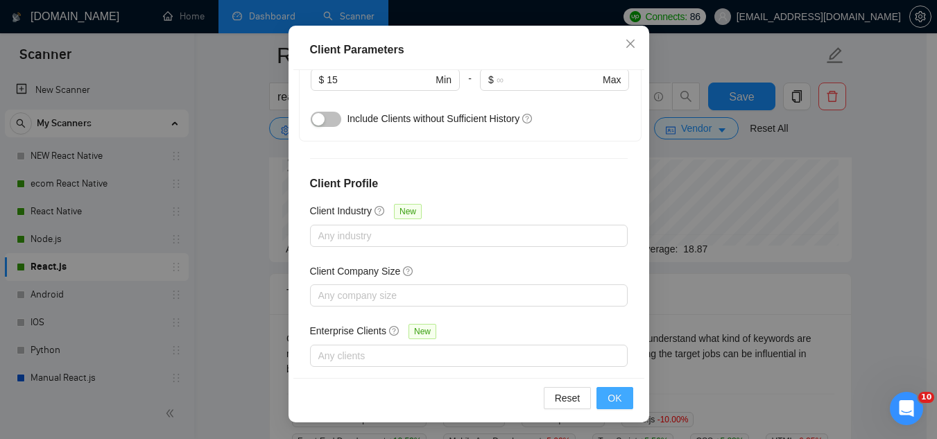
click at [614, 400] on span "OK" at bounding box center [614, 397] width 14 height 15
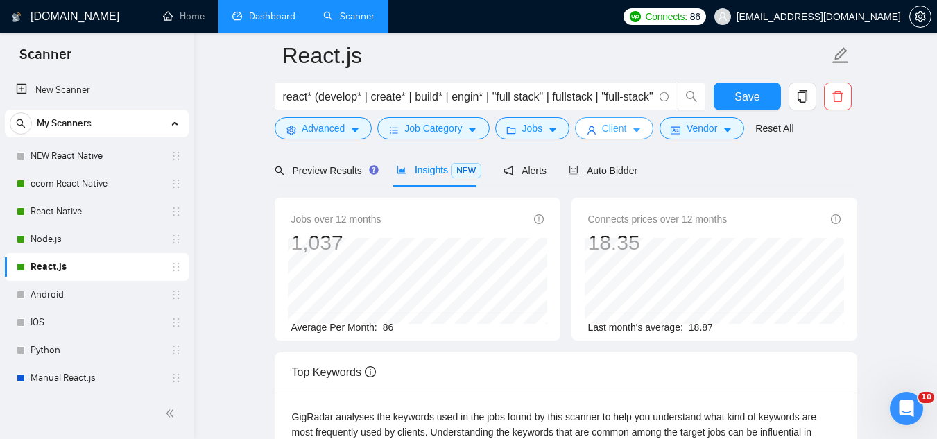
scroll to position [0, 0]
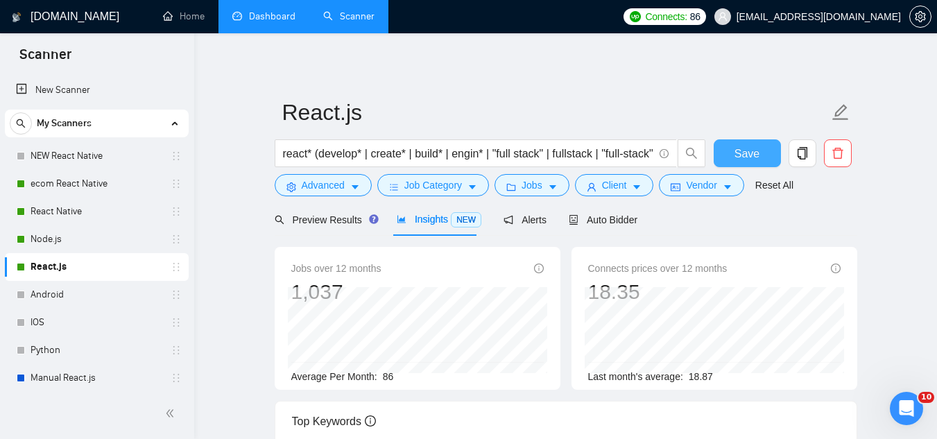
click at [745, 148] on span "Save" at bounding box center [746, 153] width 25 height 17
click at [609, 188] on span "Client" at bounding box center [614, 184] width 25 height 15
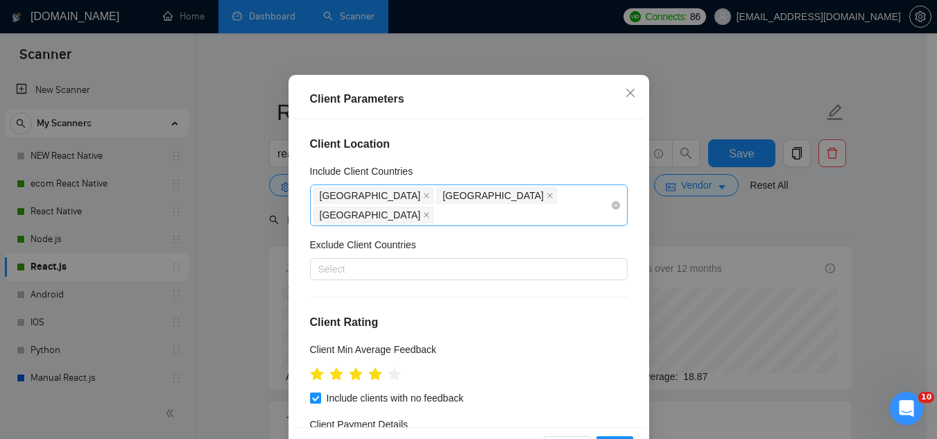
click at [596, 225] on div "[GEOGRAPHIC_DATA] [GEOGRAPHIC_DATA] [GEOGRAPHIC_DATA]" at bounding box center [461, 205] width 297 height 39
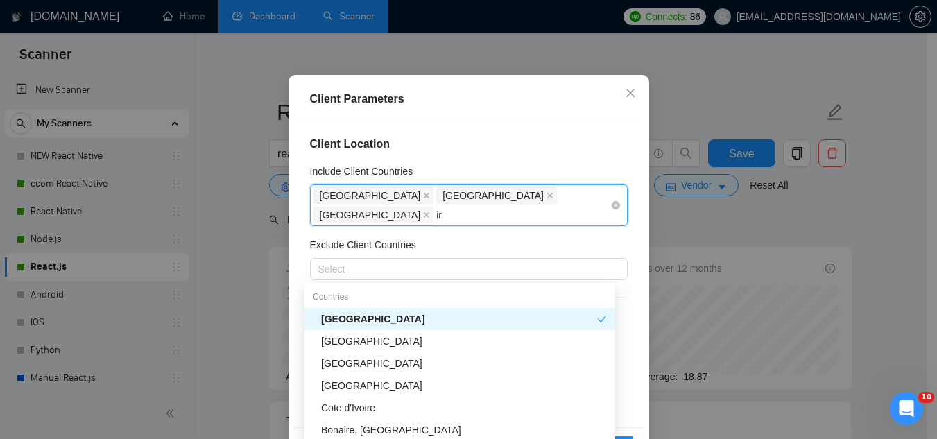
type input "ire"
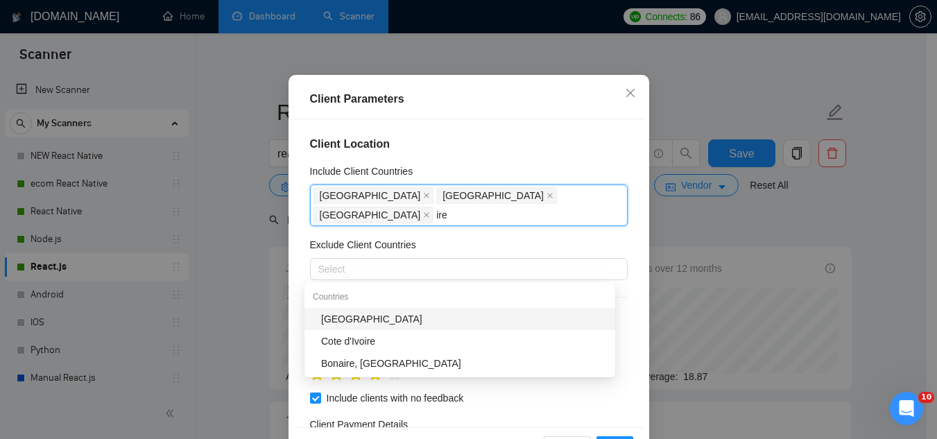
click at [404, 316] on div "[GEOGRAPHIC_DATA]" at bounding box center [464, 318] width 286 height 15
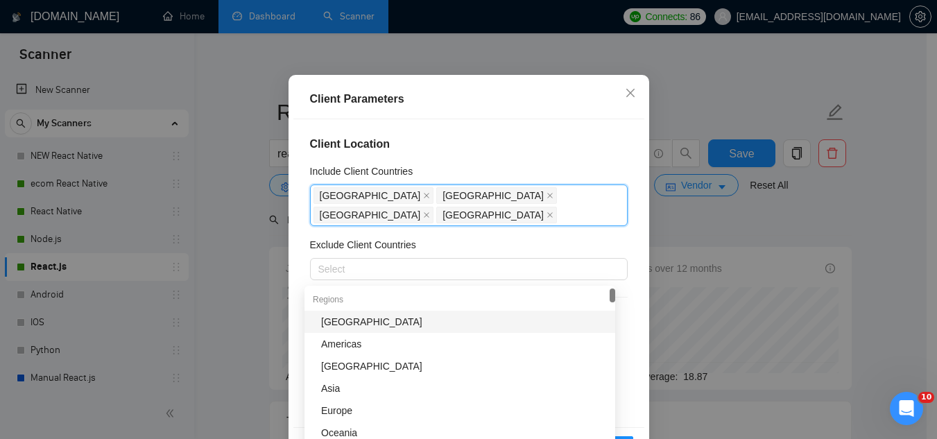
click at [438, 189] on div "Client Location Include Client Countries [GEOGRAPHIC_DATA] [GEOGRAPHIC_DATA] [G…" at bounding box center [468, 272] width 351 height 307
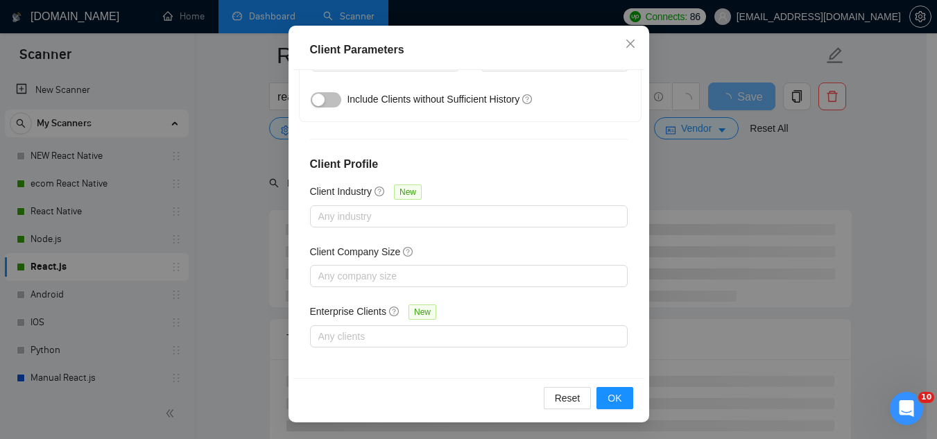
scroll to position [69, 0]
click at [607, 399] on span "OK" at bounding box center [614, 397] width 14 height 15
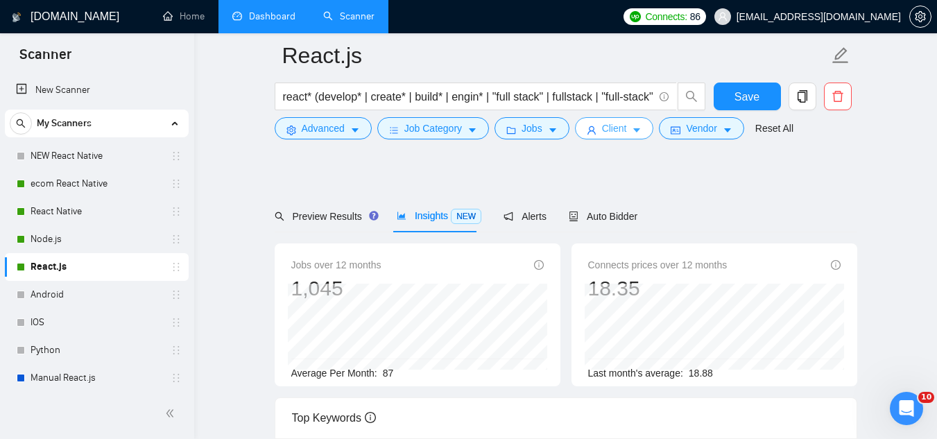
scroll to position [0, 0]
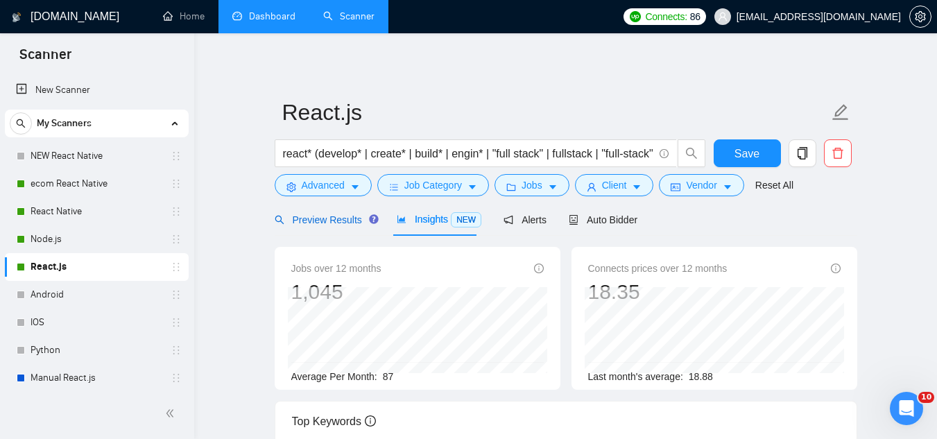
click at [335, 216] on span "Preview Results" at bounding box center [325, 219] width 100 height 11
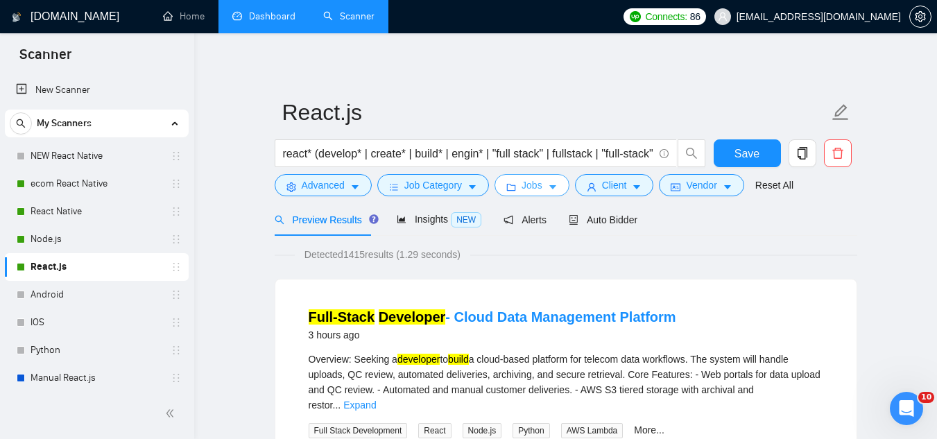
click at [530, 189] on span "Jobs" at bounding box center [531, 184] width 21 height 15
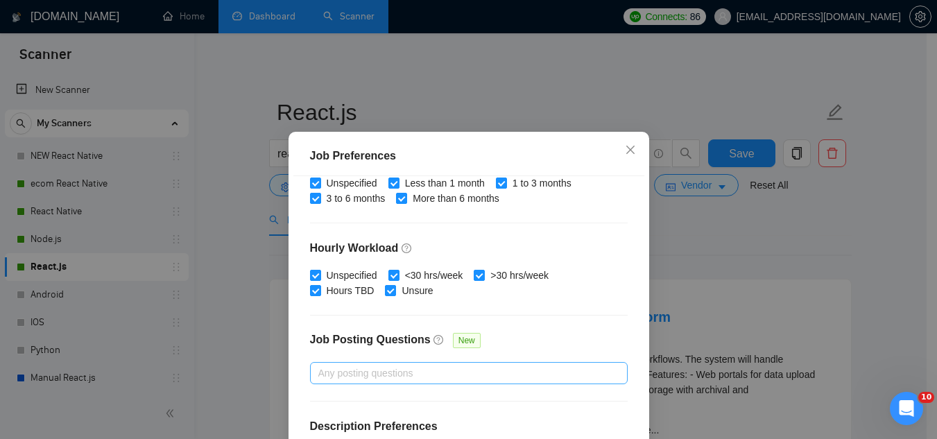
scroll to position [474, 0]
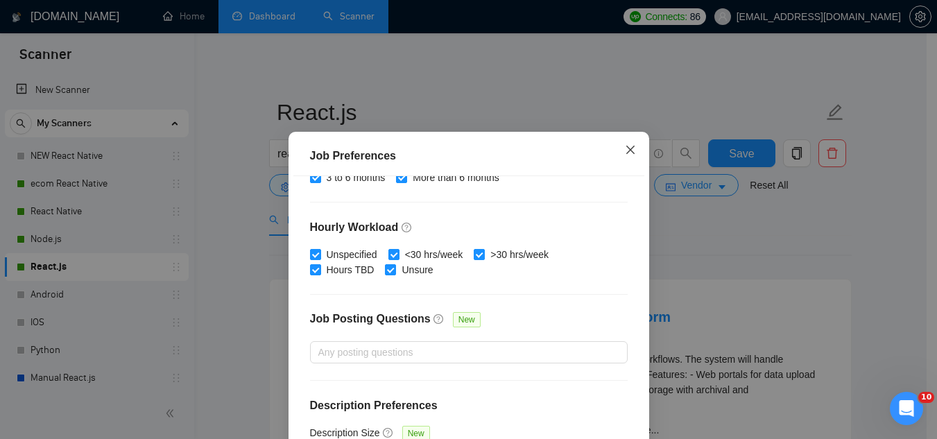
click at [630, 150] on icon "close" at bounding box center [630, 149] width 11 height 11
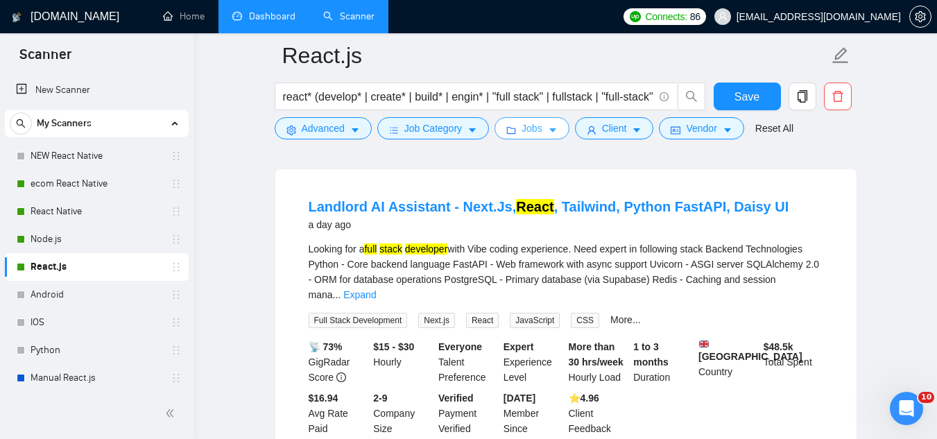
scroll to position [1040, 0]
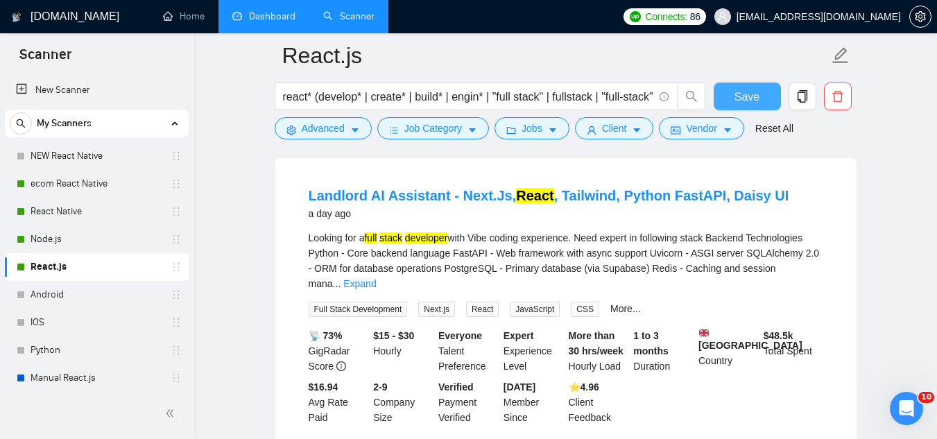
drag, startPoint x: 740, startPoint y: 98, endPoint x: 731, endPoint y: 102, distance: 9.9
click at [740, 98] on span "Save" at bounding box center [746, 96] width 25 height 17
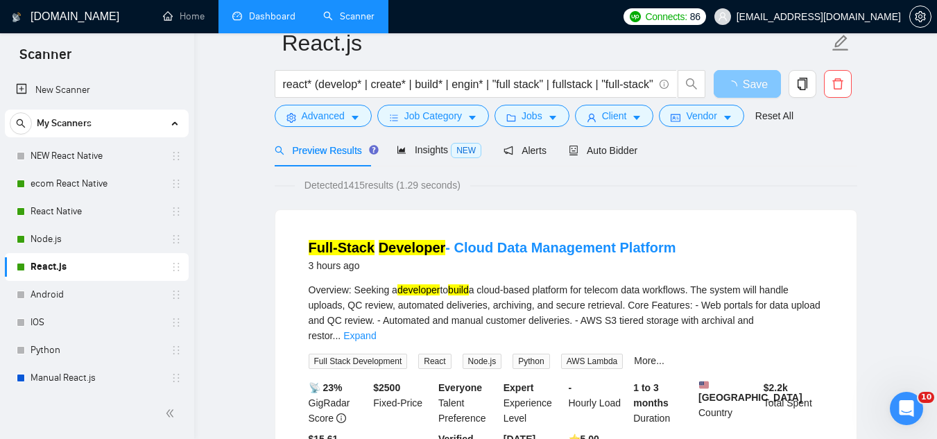
scroll to position [0, 0]
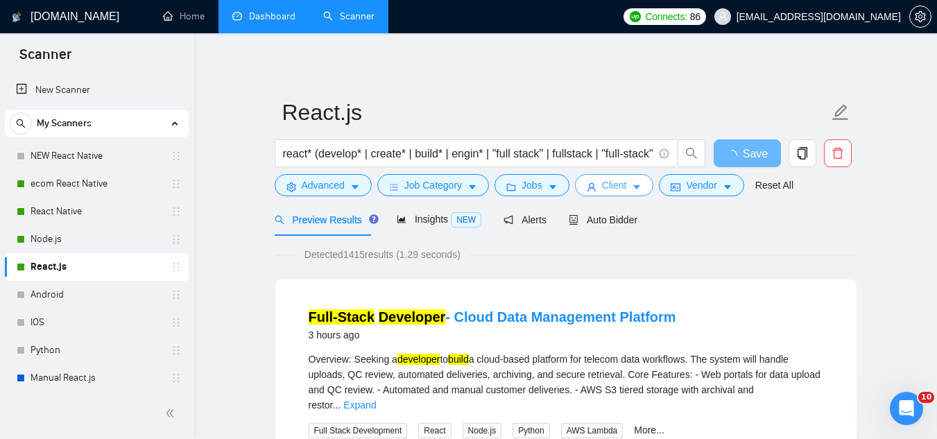
click at [604, 188] on span "Client" at bounding box center [614, 184] width 25 height 15
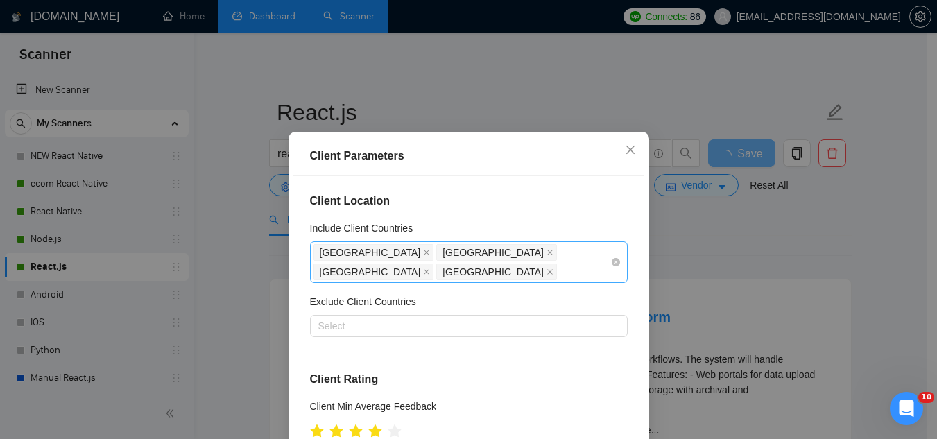
click at [477, 272] on div "[GEOGRAPHIC_DATA] [GEOGRAPHIC_DATA] [GEOGRAPHIC_DATA] [GEOGRAPHIC_DATA]" at bounding box center [461, 262] width 297 height 39
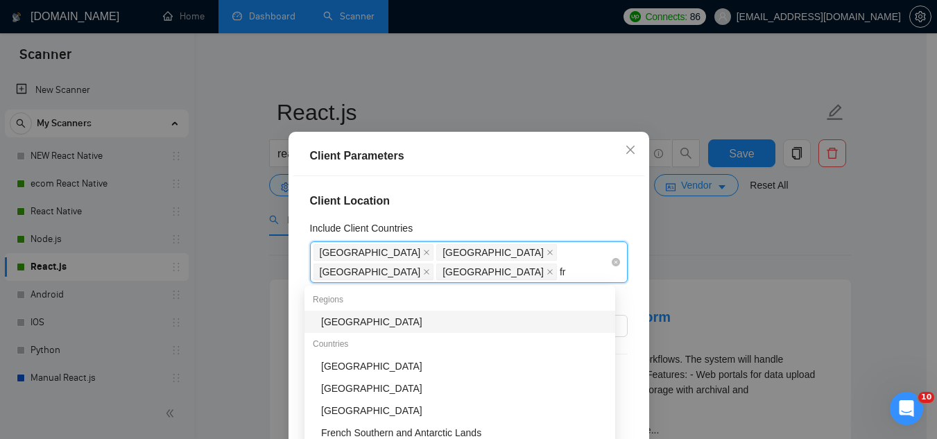
type input "fra"
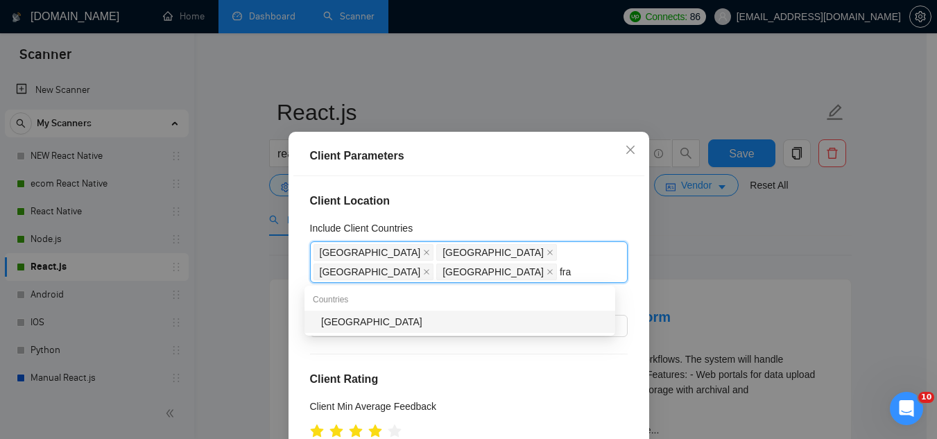
click at [428, 328] on div "[GEOGRAPHIC_DATA]" at bounding box center [464, 321] width 286 height 15
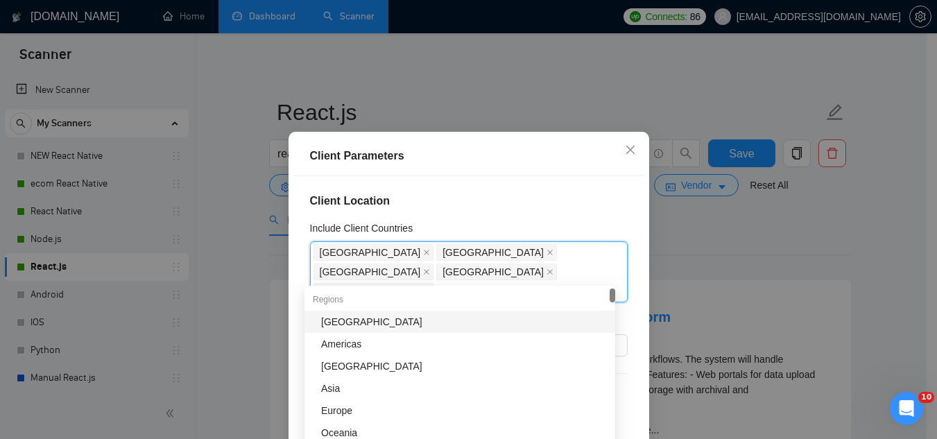
click at [455, 213] on div "Client Location Include Client Countries [GEOGRAPHIC_DATA] [GEOGRAPHIC_DATA] [G…" at bounding box center [468, 329] width 351 height 307
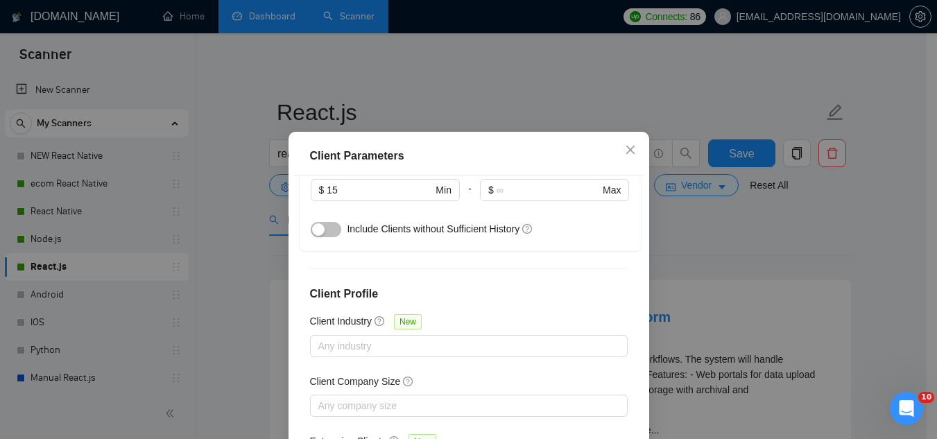
scroll to position [575, 0]
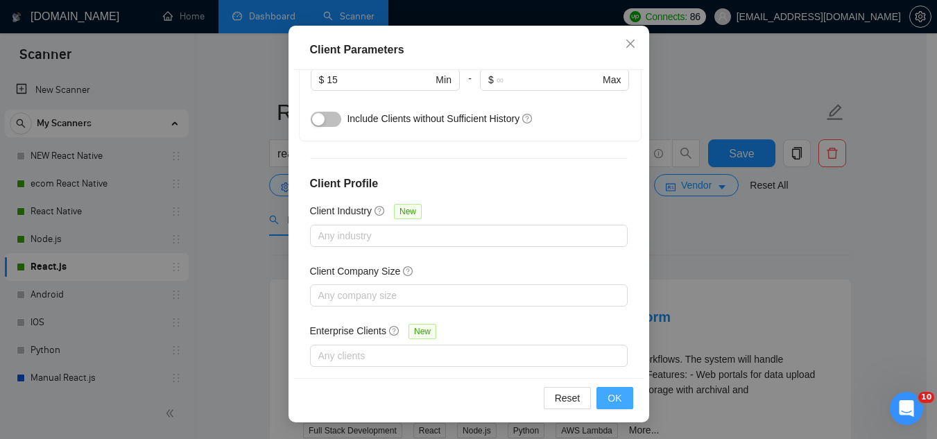
click at [617, 399] on button "OK" at bounding box center [614, 398] width 36 height 22
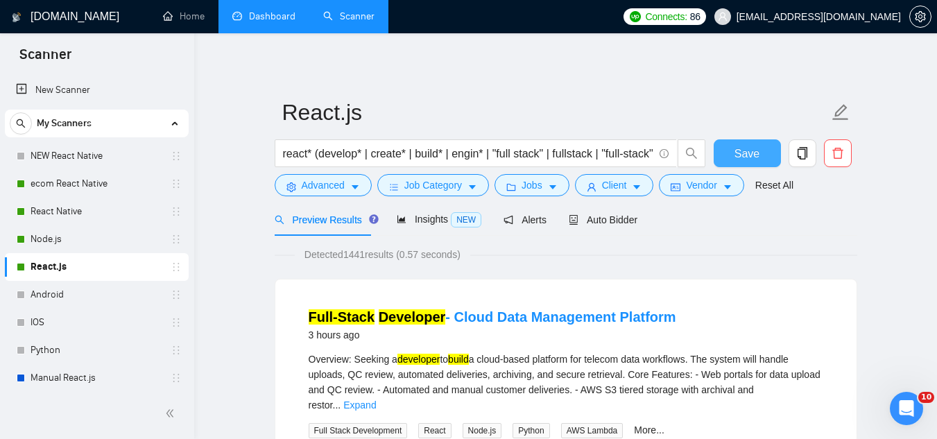
click at [731, 159] on button "Save" at bounding box center [746, 153] width 67 height 28
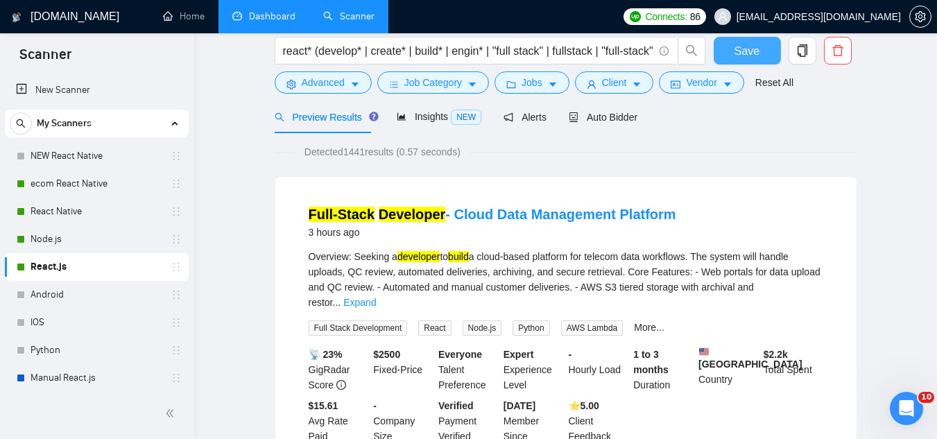
scroll to position [0, 0]
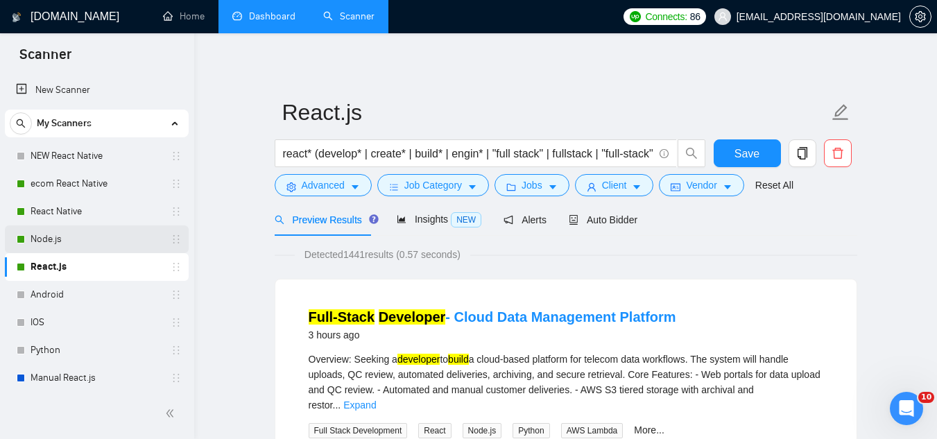
click at [97, 241] on link "Node.js" at bounding box center [97, 239] width 132 height 28
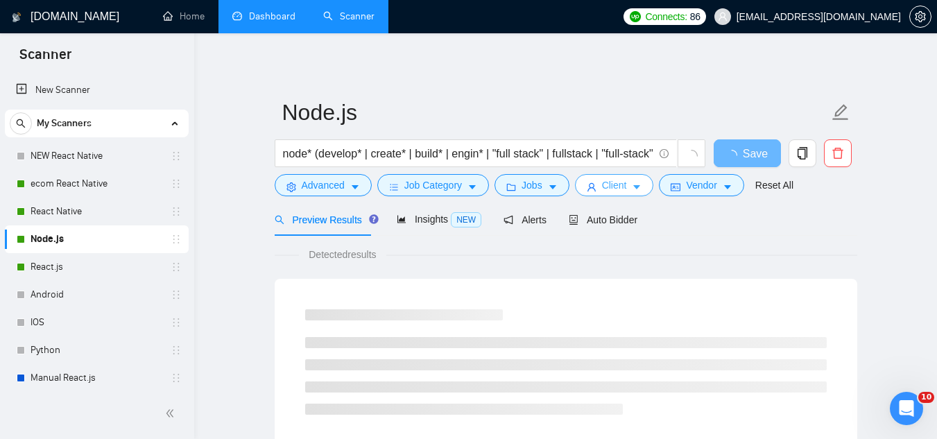
click at [608, 185] on span "Client" at bounding box center [614, 184] width 25 height 15
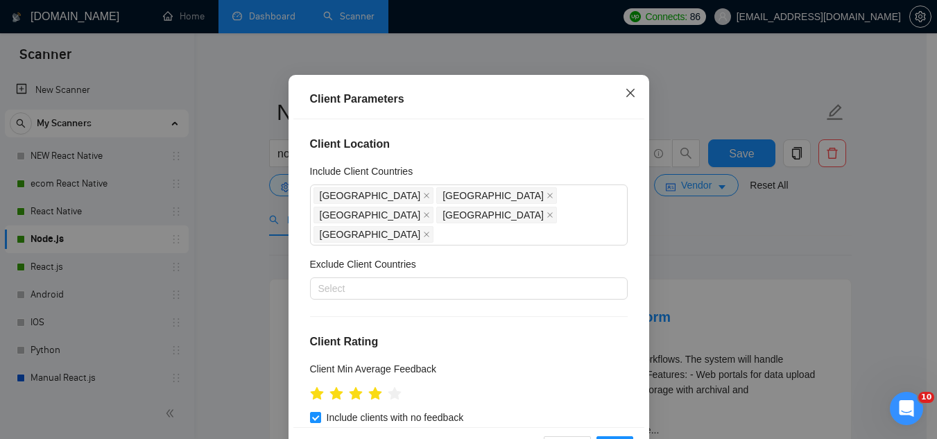
click at [625, 98] on icon "close" at bounding box center [630, 92] width 11 height 11
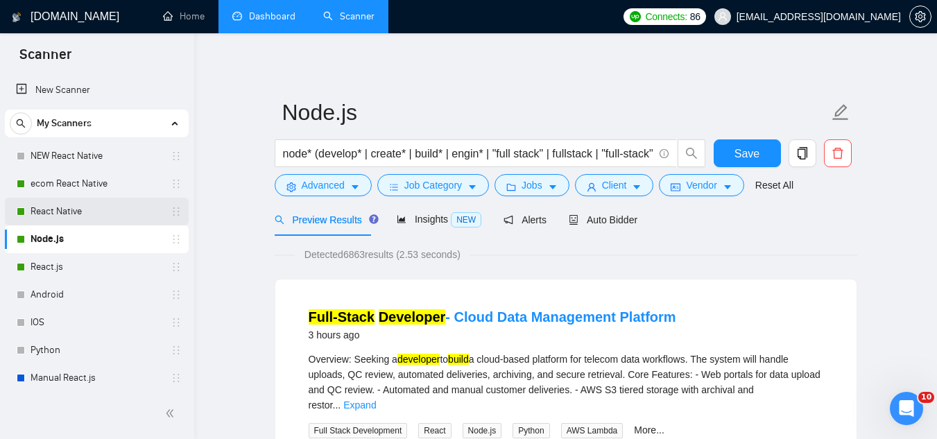
click at [81, 220] on link "React Native" at bounding box center [97, 212] width 132 height 28
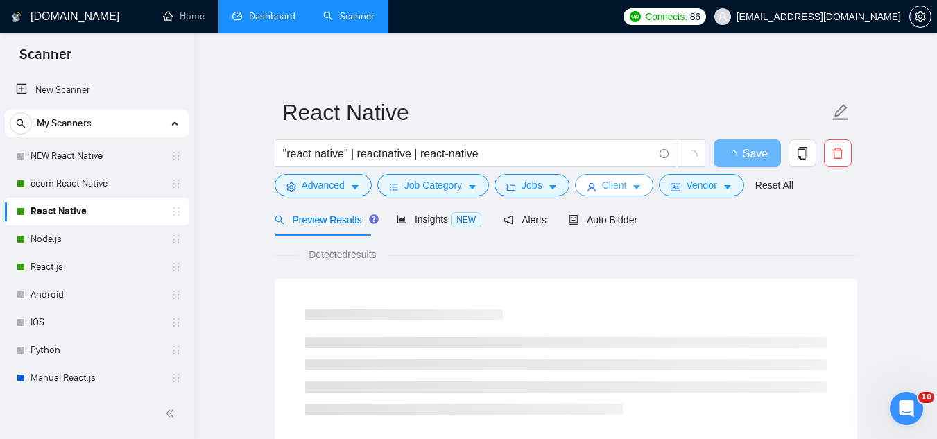
click at [596, 181] on button "Client" at bounding box center [614, 185] width 79 height 22
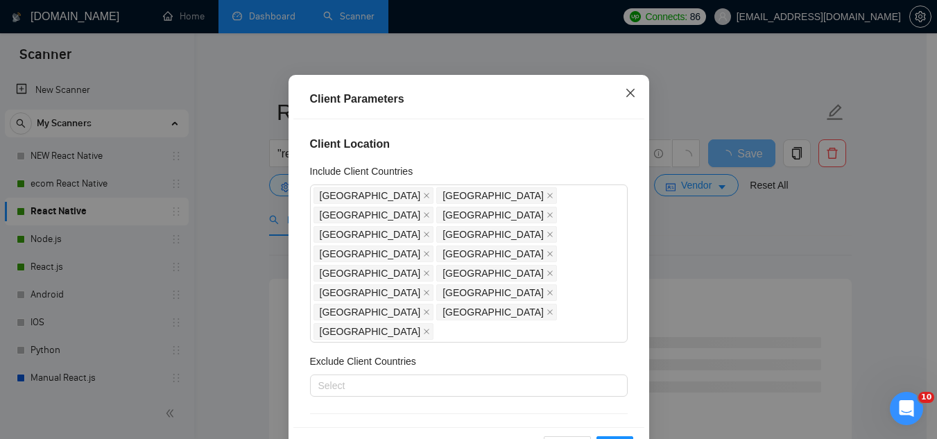
click at [625, 98] on icon "close" at bounding box center [630, 92] width 11 height 11
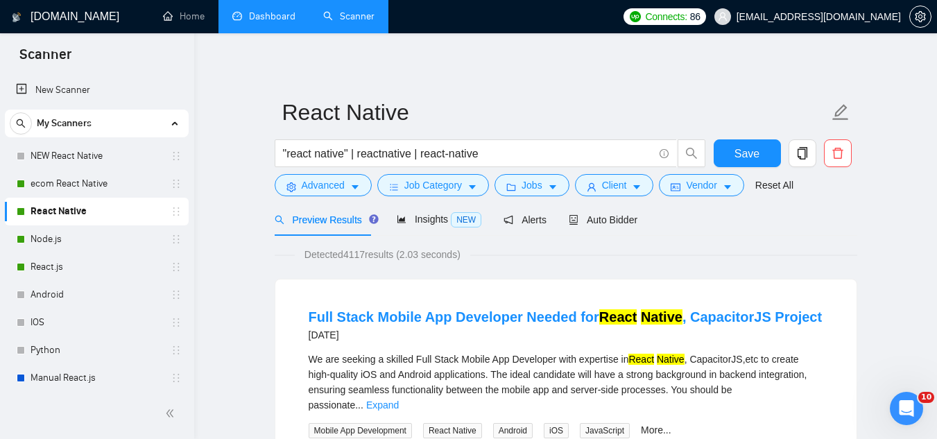
click at [274, 22] on link "Dashboard" at bounding box center [263, 16] width 63 height 12
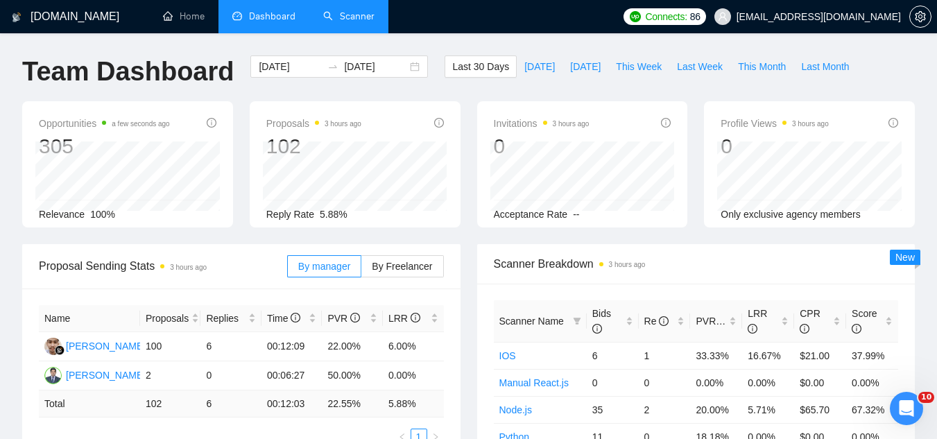
click at [359, 22] on link "Scanner" at bounding box center [348, 16] width 51 height 12
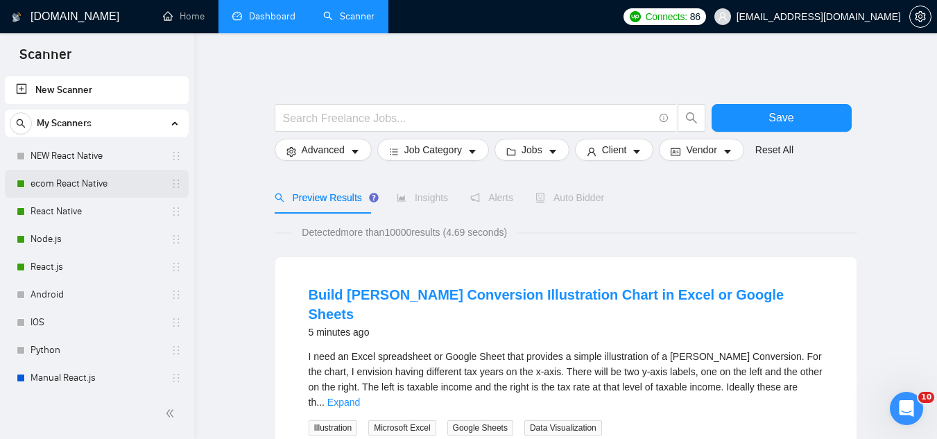
click at [62, 187] on link "ecom React Native" at bounding box center [97, 184] width 132 height 28
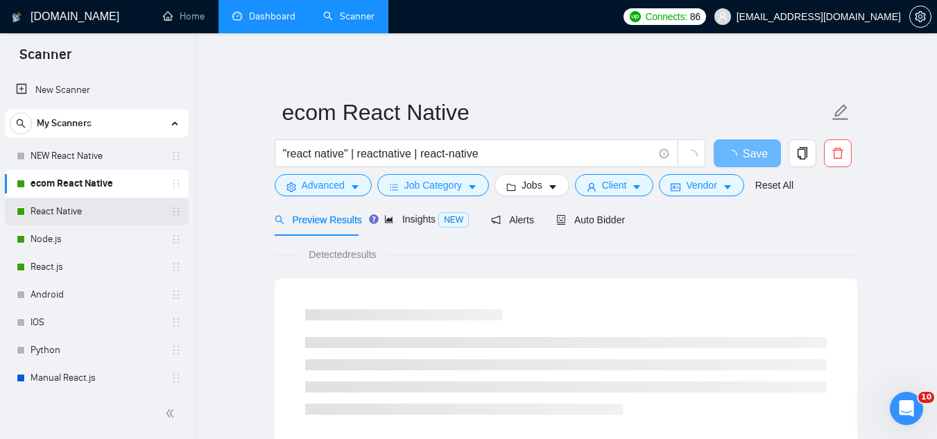
click at [62, 220] on link "React Native" at bounding box center [97, 212] width 132 height 28
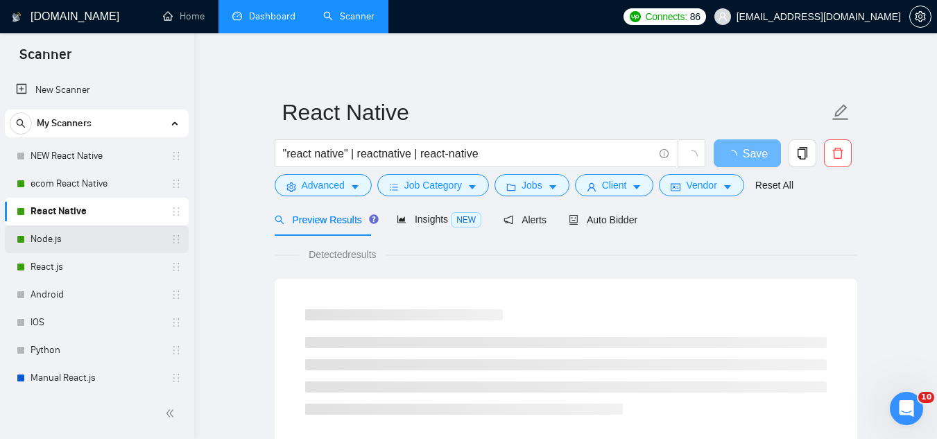
click at [60, 243] on link "Node.js" at bounding box center [97, 239] width 132 height 28
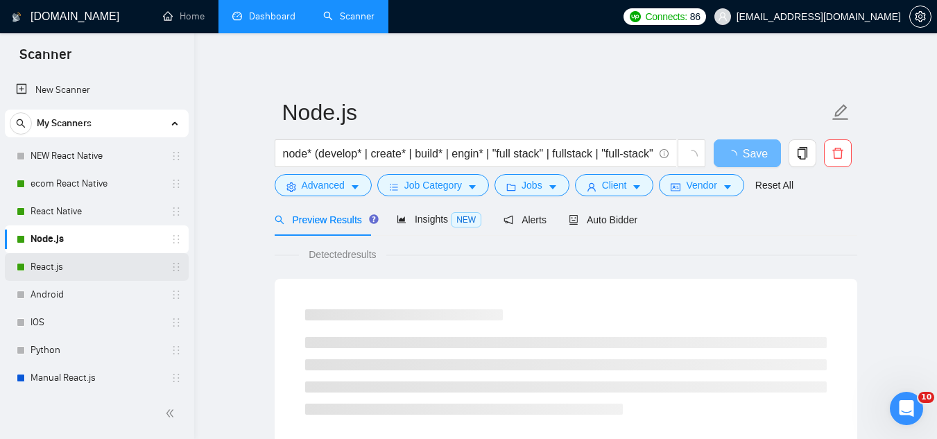
click at [68, 264] on link "React.js" at bounding box center [97, 267] width 132 height 28
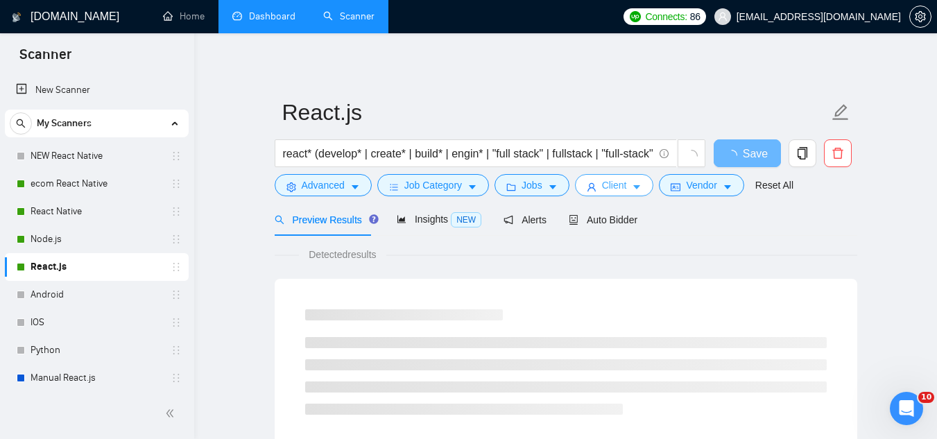
click at [605, 189] on span "Client" at bounding box center [614, 184] width 25 height 15
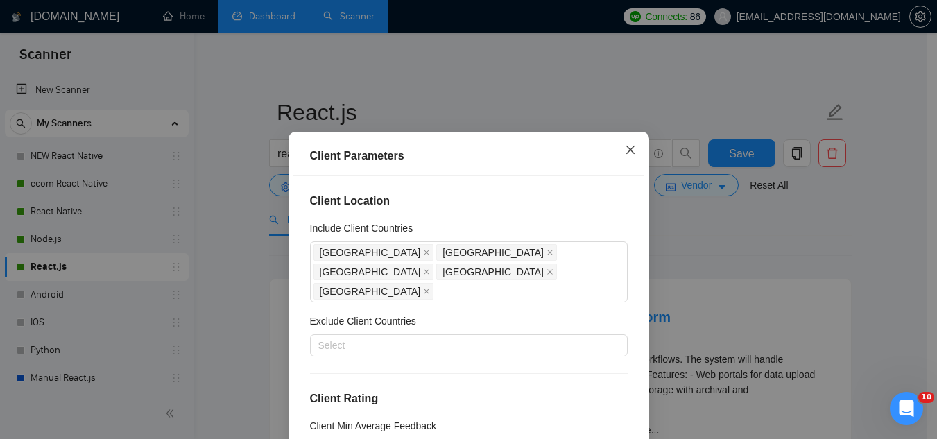
click at [625, 151] on icon "close" at bounding box center [629, 150] width 8 height 8
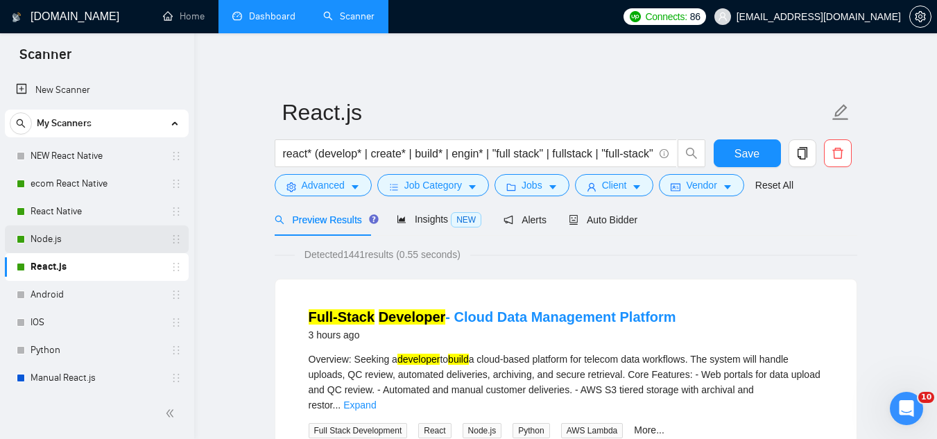
click at [41, 232] on link "Node.js" at bounding box center [97, 239] width 132 height 28
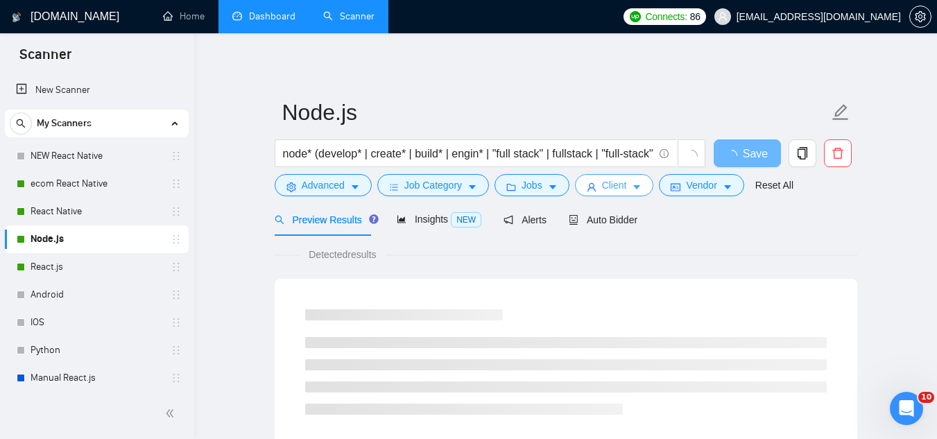
click at [621, 187] on span "Client" at bounding box center [614, 184] width 25 height 15
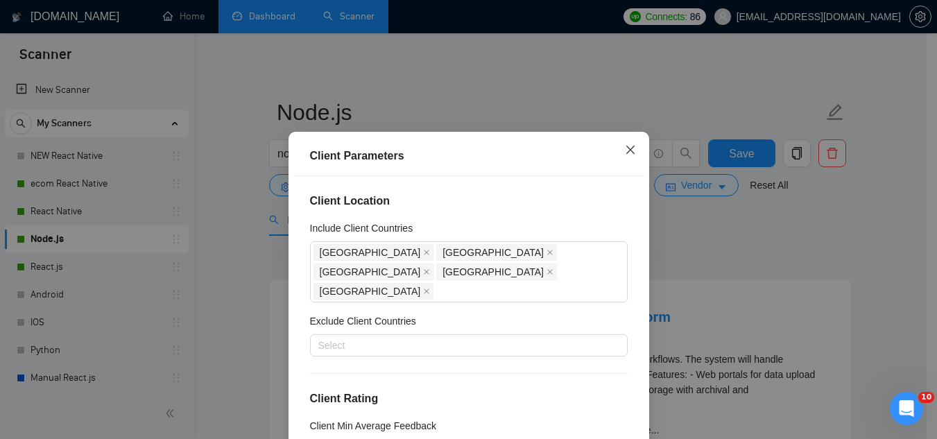
click at [625, 151] on icon "close" at bounding box center [629, 150] width 8 height 8
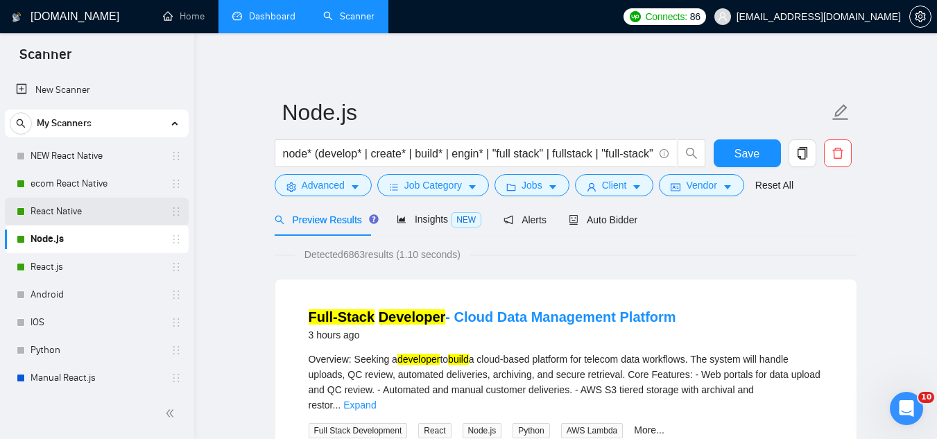
click at [103, 212] on link "React Native" at bounding box center [97, 212] width 132 height 28
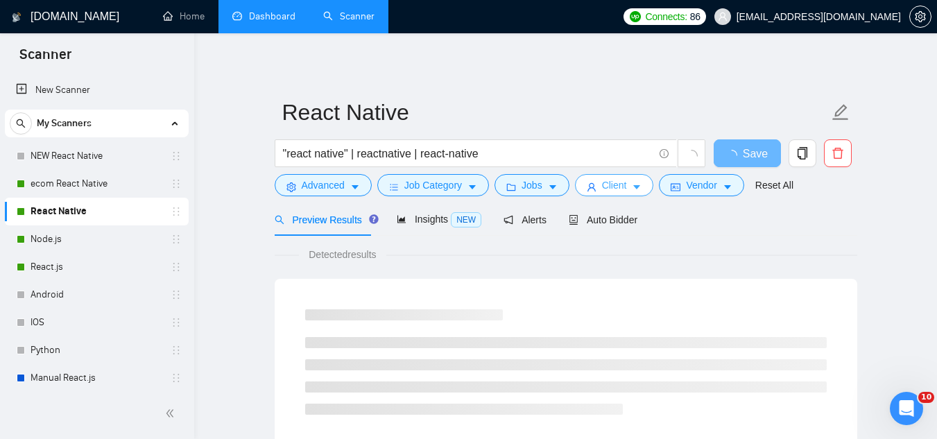
click at [616, 188] on span "Client" at bounding box center [614, 184] width 25 height 15
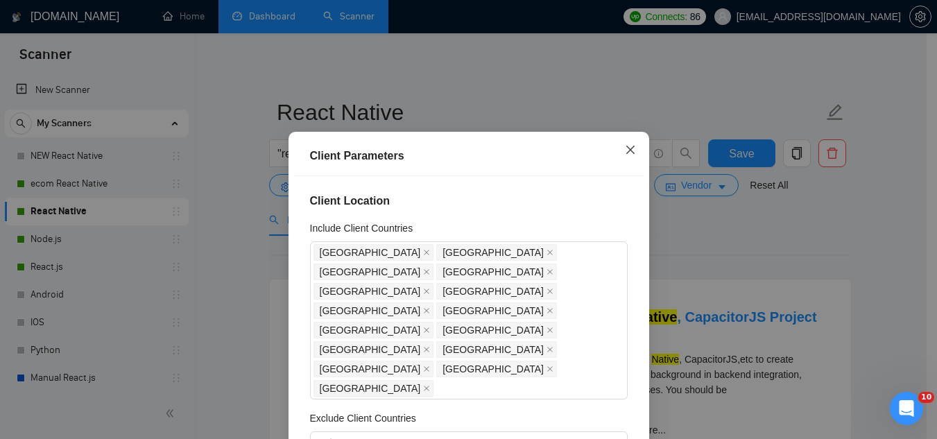
click at [627, 150] on icon "close" at bounding box center [630, 149] width 11 height 11
